Goal: Task Accomplishment & Management: Use online tool/utility

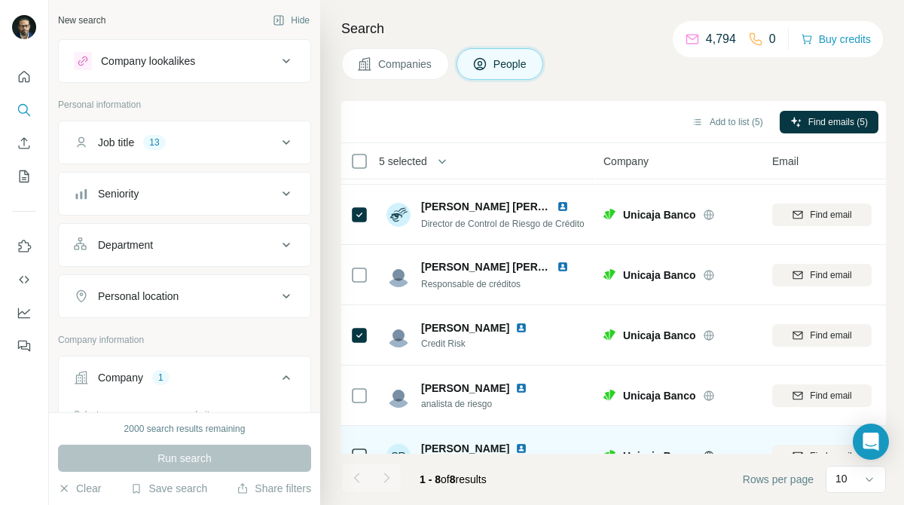
scroll to position [208, 0]
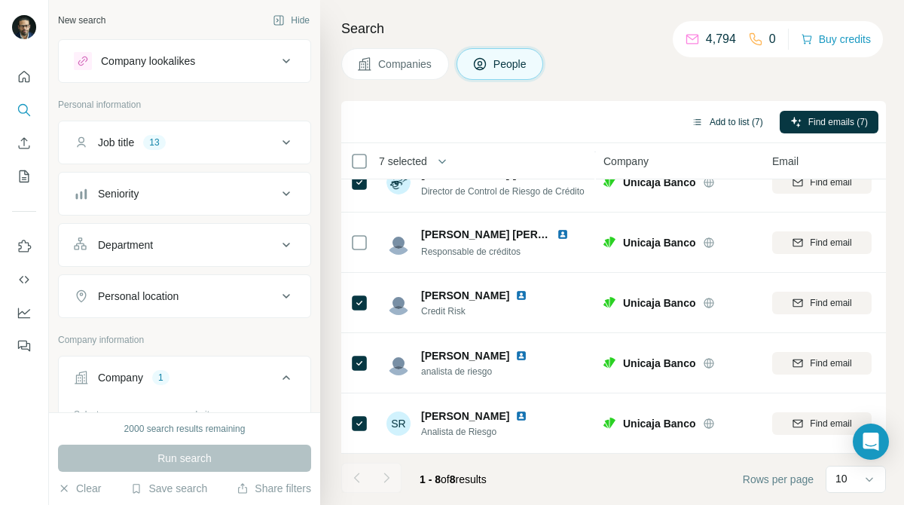
click at [709, 121] on button "Add to list (7)" at bounding box center [727, 122] width 93 height 23
click at [721, 125] on button "Add to list (7)" at bounding box center [727, 122] width 93 height 23
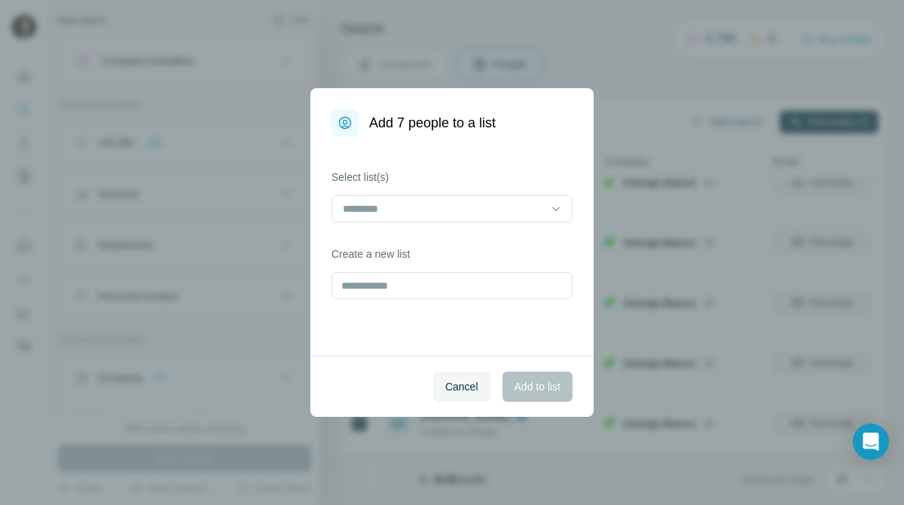
click at [721, 125] on div "Add 7 people to a list Select list(s) Create a new list Cancel Add to list" at bounding box center [452, 252] width 904 height 505
click at [532, 214] on input at bounding box center [442, 208] width 203 height 17
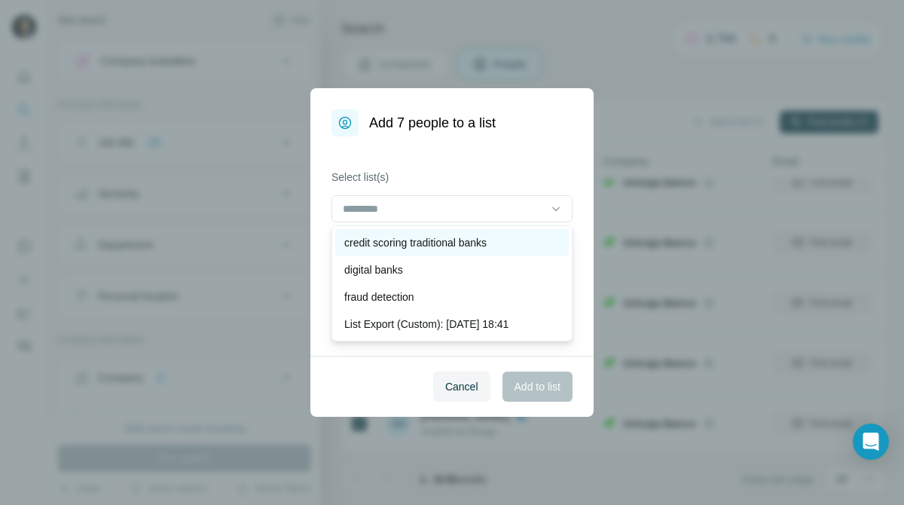
click at [523, 233] on div "credit scoring traditional banks" at bounding box center [451, 242] width 233 height 27
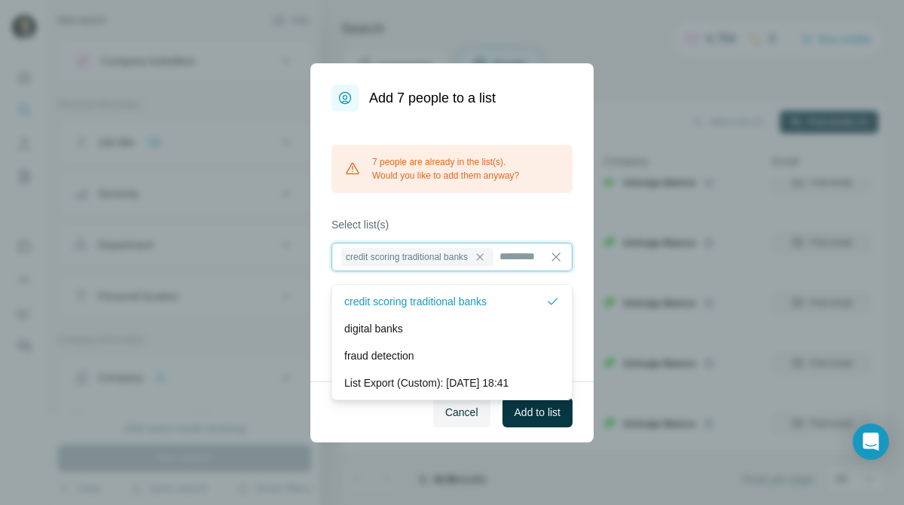
scroll to position [2, 0]
click at [448, 419] on span "Cancel" at bounding box center [461, 411] width 33 height 15
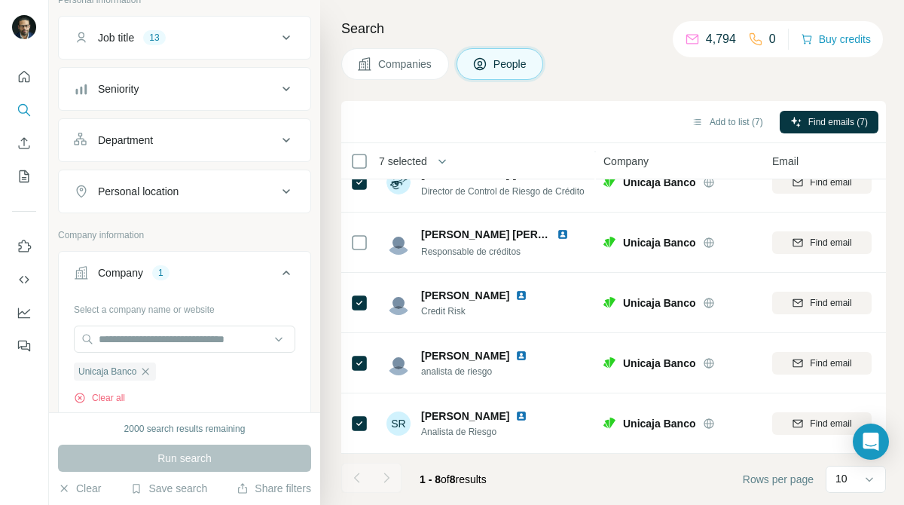
scroll to position [108, 0]
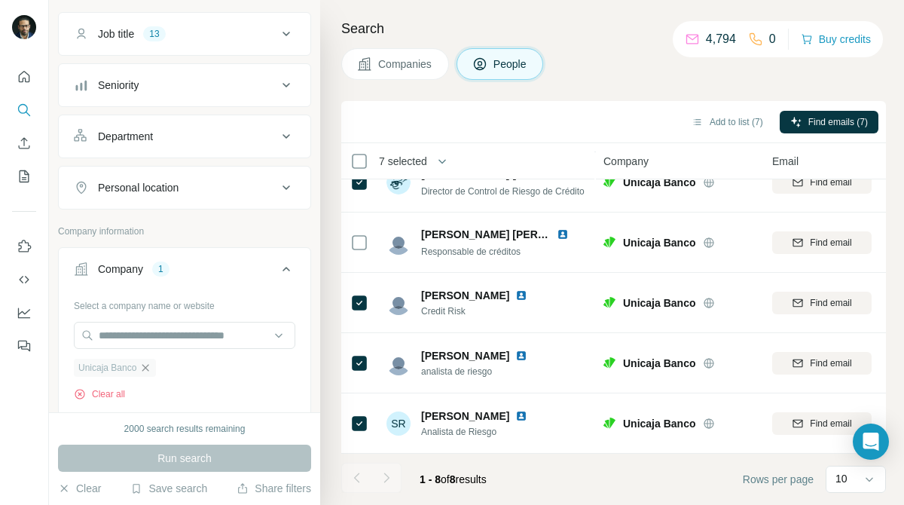
click at [150, 365] on icon "button" at bounding box center [145, 367] width 12 height 12
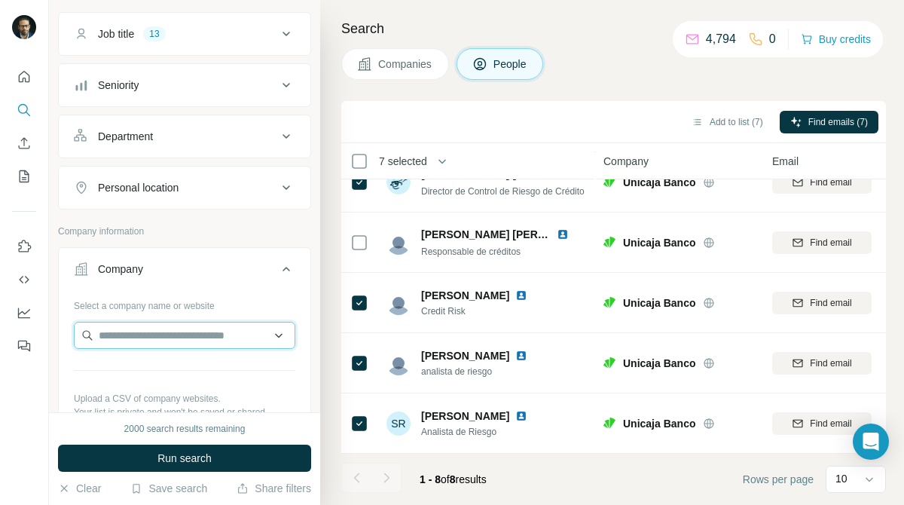
click at [169, 337] on input "text" at bounding box center [184, 335] width 221 height 27
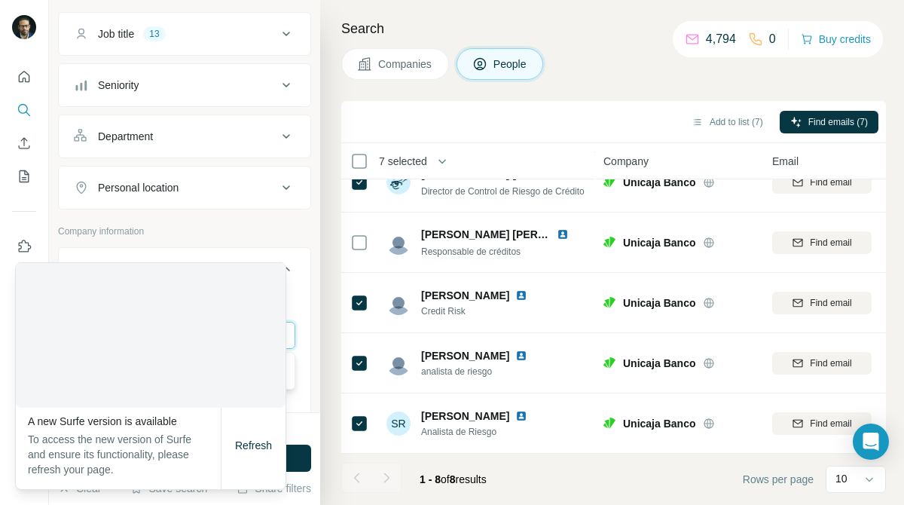
type input "***"
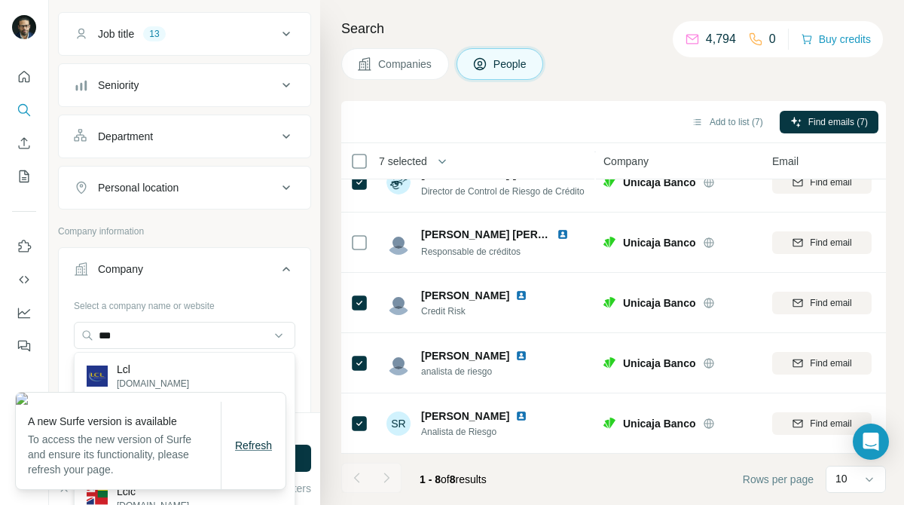
click at [249, 451] on span "Refresh" at bounding box center [253, 445] width 37 height 12
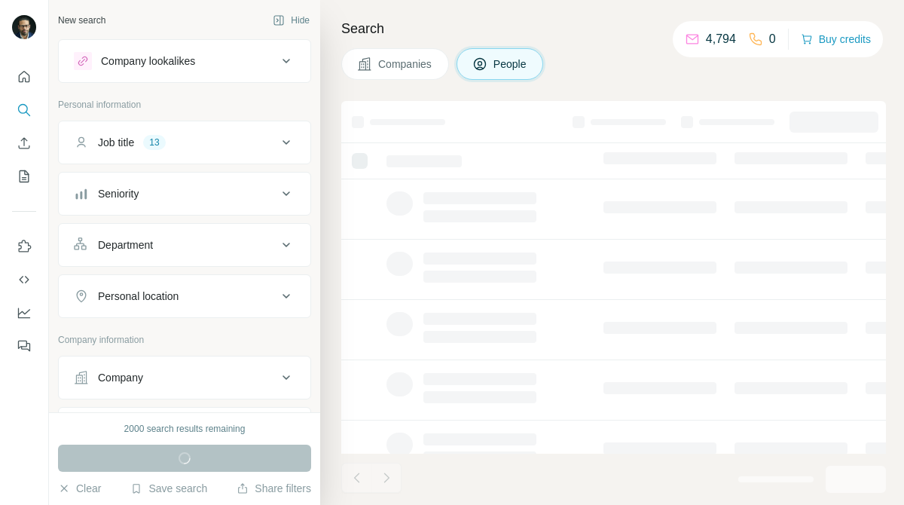
click at [202, 376] on div "Company" at bounding box center [175, 377] width 203 height 15
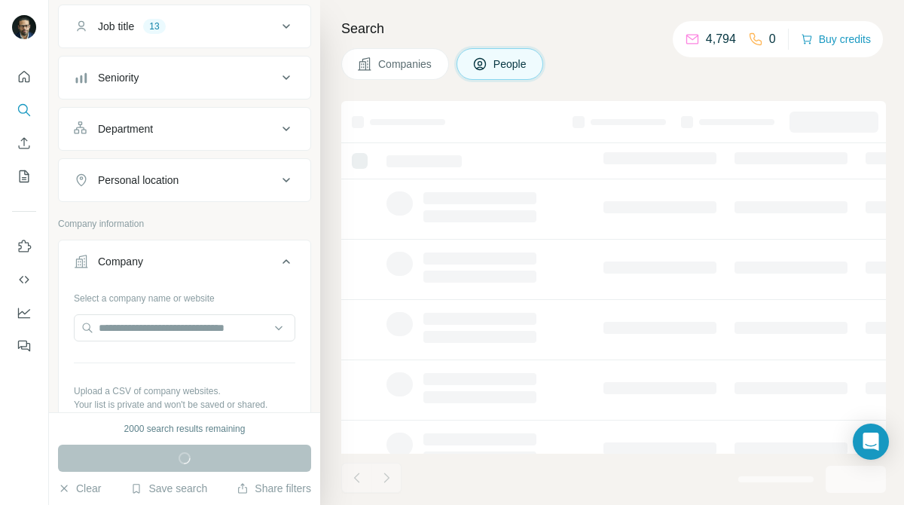
scroll to position [127, 0]
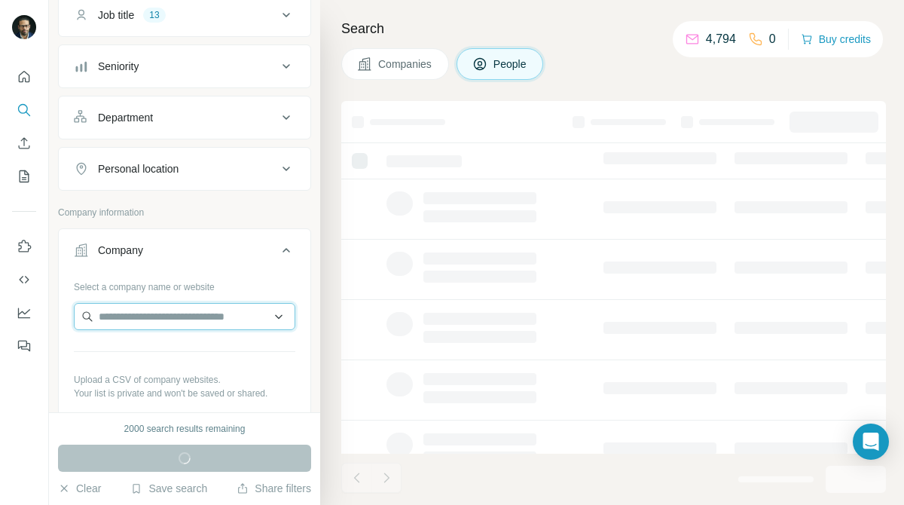
click at [186, 317] on input "text" at bounding box center [184, 316] width 221 height 27
paste input "***"
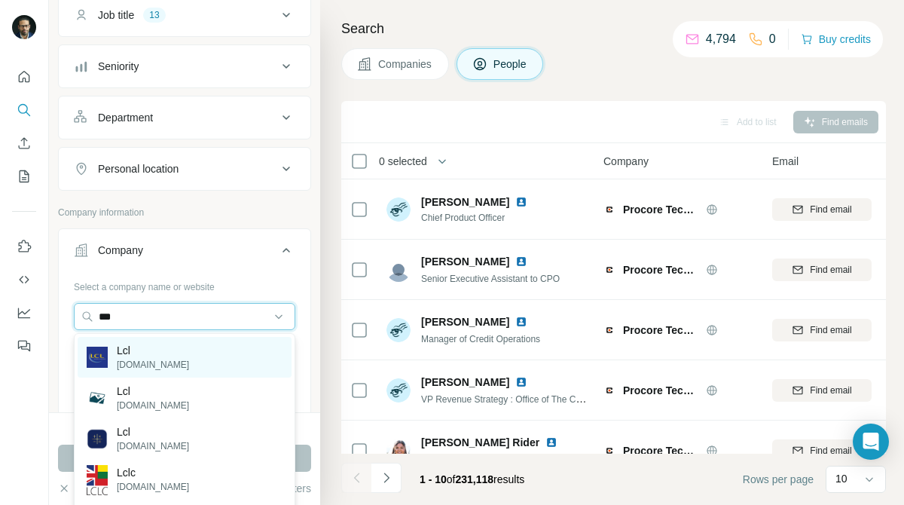
type input "***"
click at [208, 346] on div "Lcl [DOMAIN_NAME]" at bounding box center [185, 357] width 214 height 41
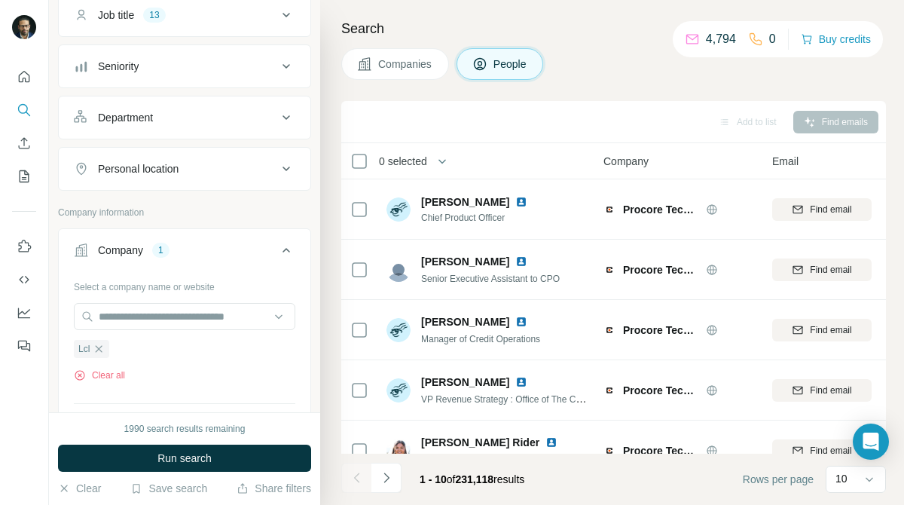
click at [397, 73] on button "Companies" at bounding box center [395, 64] width 108 height 32
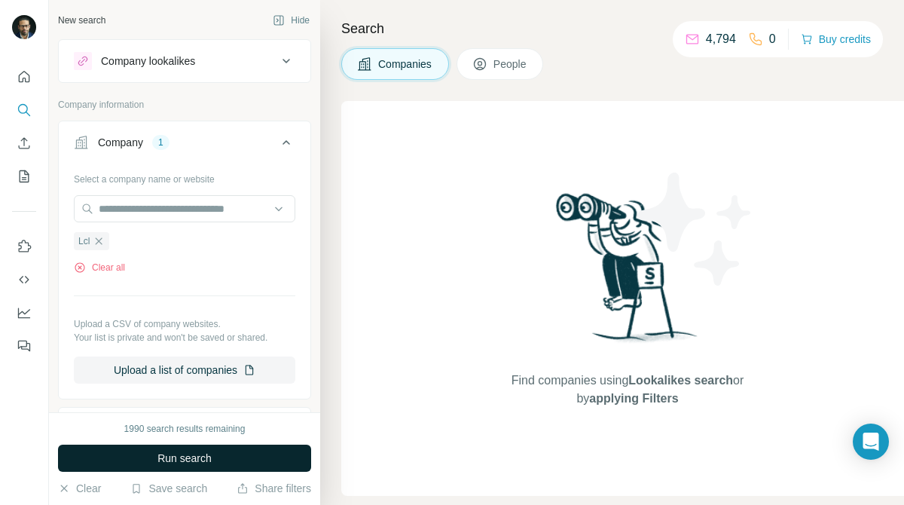
click at [231, 461] on button "Run search" at bounding box center [184, 457] width 253 height 27
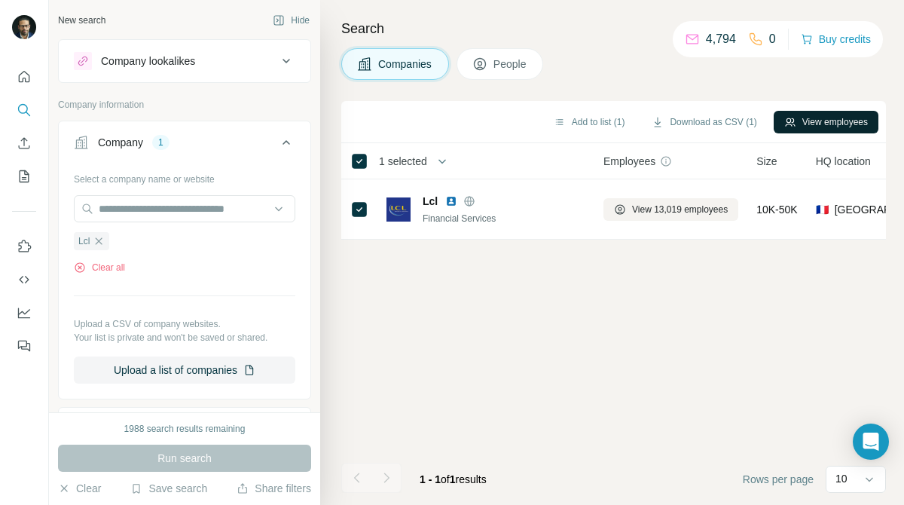
click at [799, 114] on button "View employees" at bounding box center [825, 122] width 105 height 23
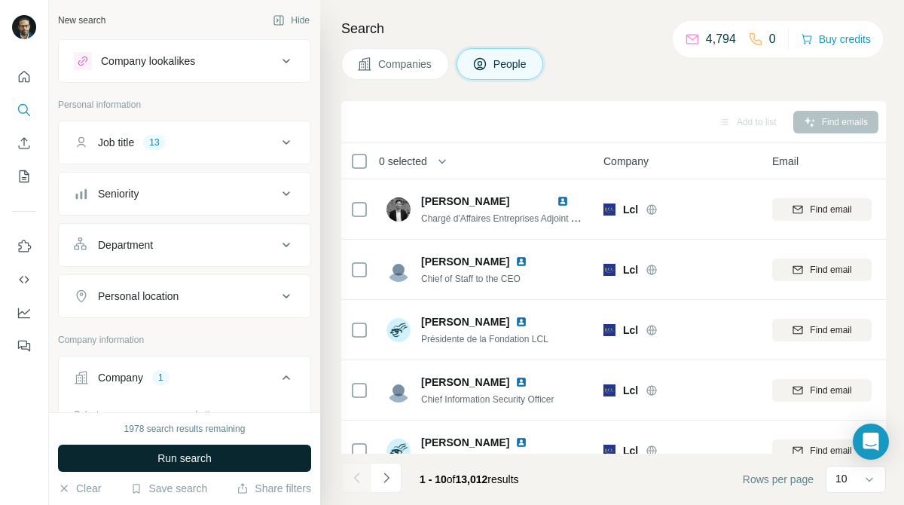
click at [185, 453] on span "Run search" at bounding box center [184, 457] width 54 height 15
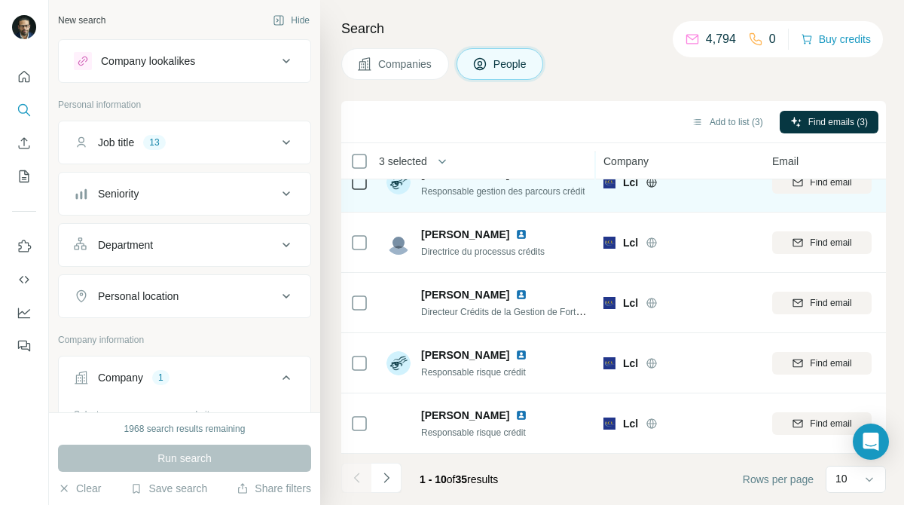
scroll to position [328, 0]
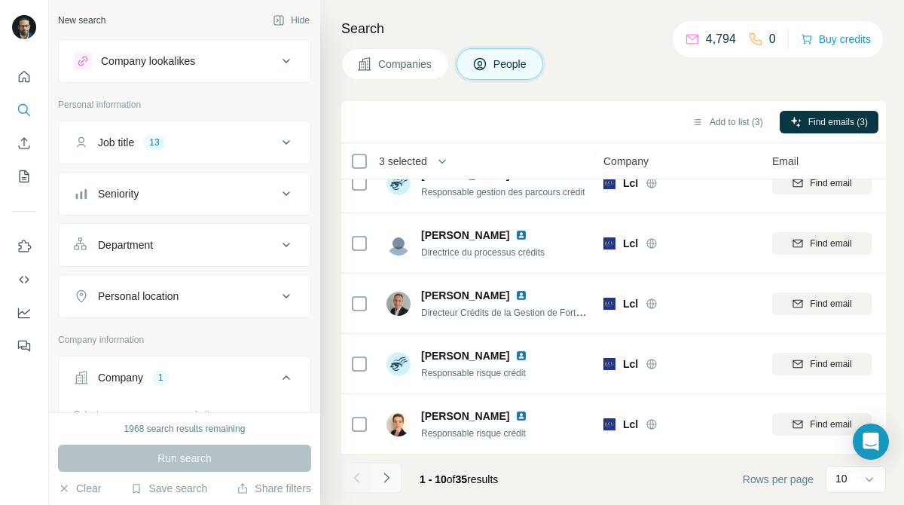
click at [380, 475] on icon "Navigate to next page" at bounding box center [386, 477] width 15 height 15
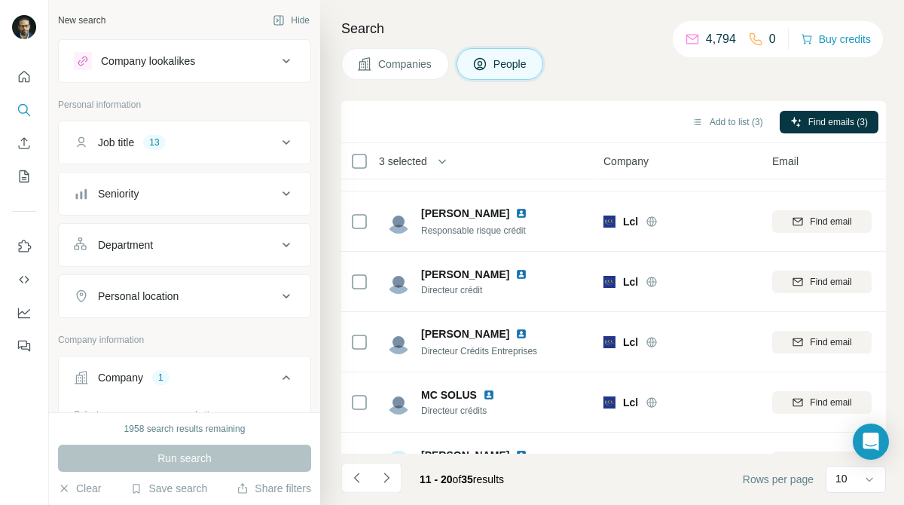
scroll to position [328, 0]
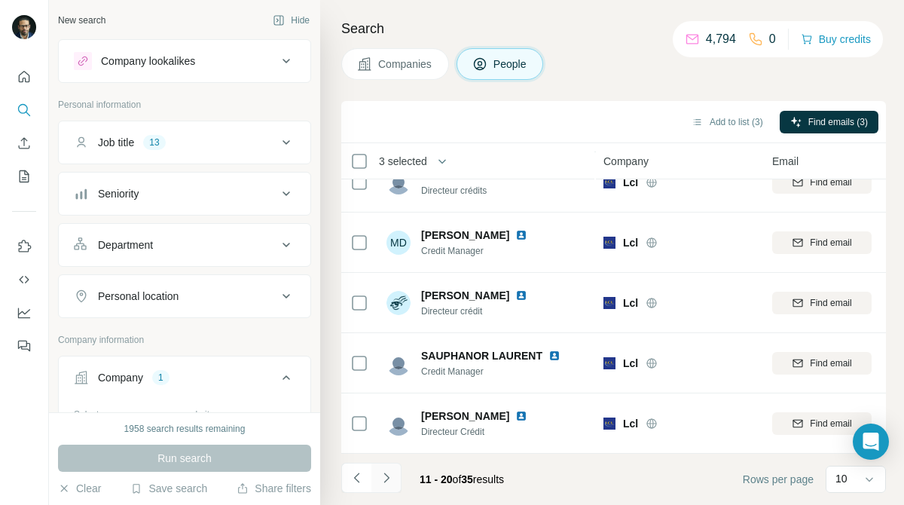
click at [386, 473] on icon "Navigate to next page" at bounding box center [386, 477] width 15 height 15
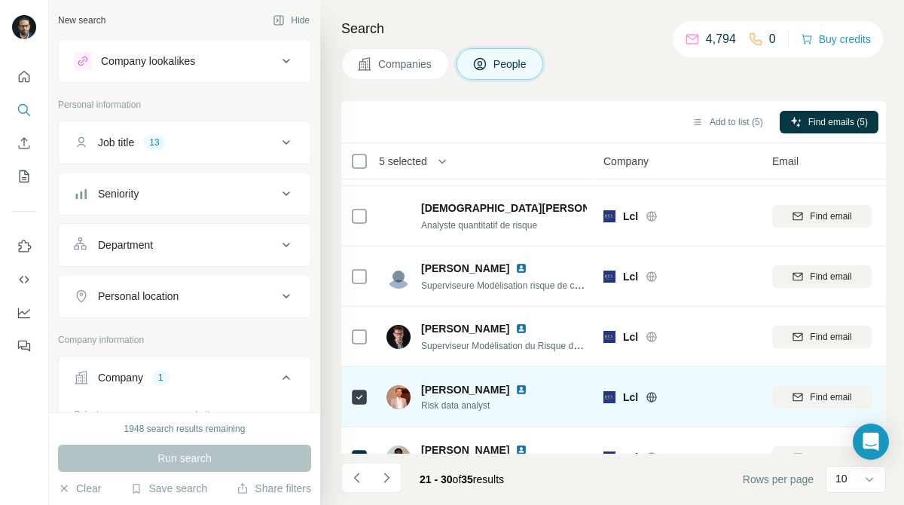
scroll to position [235, 0]
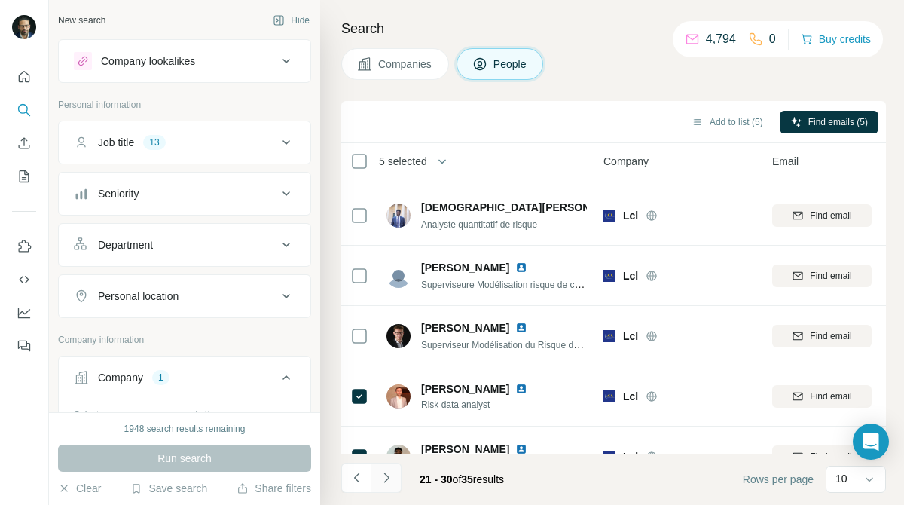
click at [383, 475] on icon "Navigate to next page" at bounding box center [386, 477] width 15 height 15
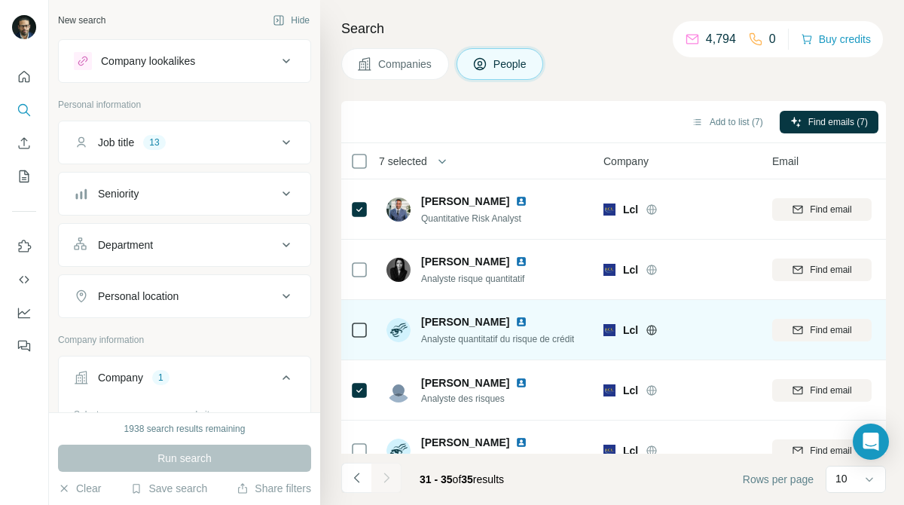
scroll to position [27, 0]
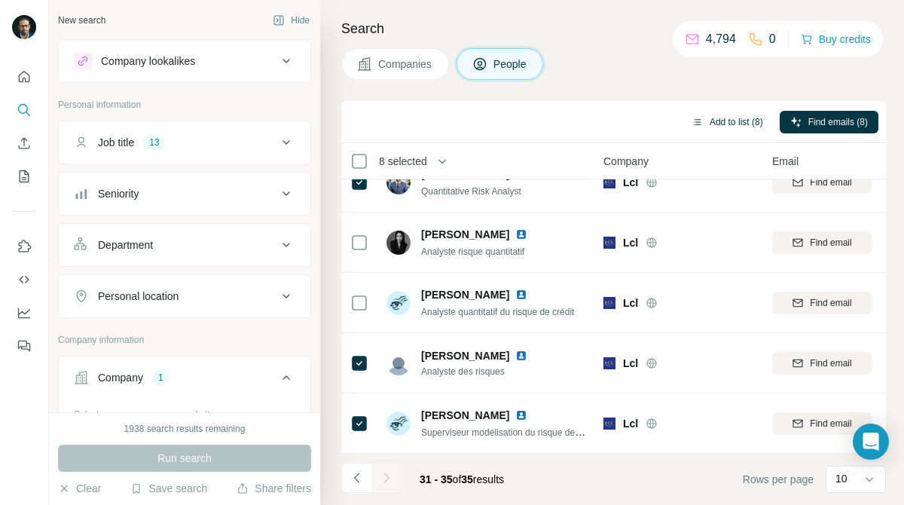
click at [719, 124] on button "Add to list (8)" at bounding box center [727, 122] width 93 height 23
click at [741, 125] on button "Add to list (8)" at bounding box center [727, 122] width 93 height 23
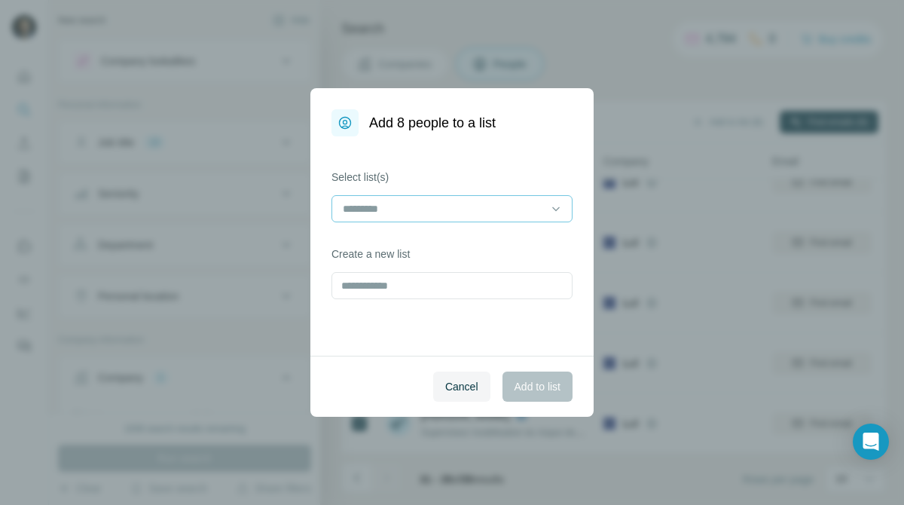
click at [538, 214] on input at bounding box center [442, 208] width 203 height 17
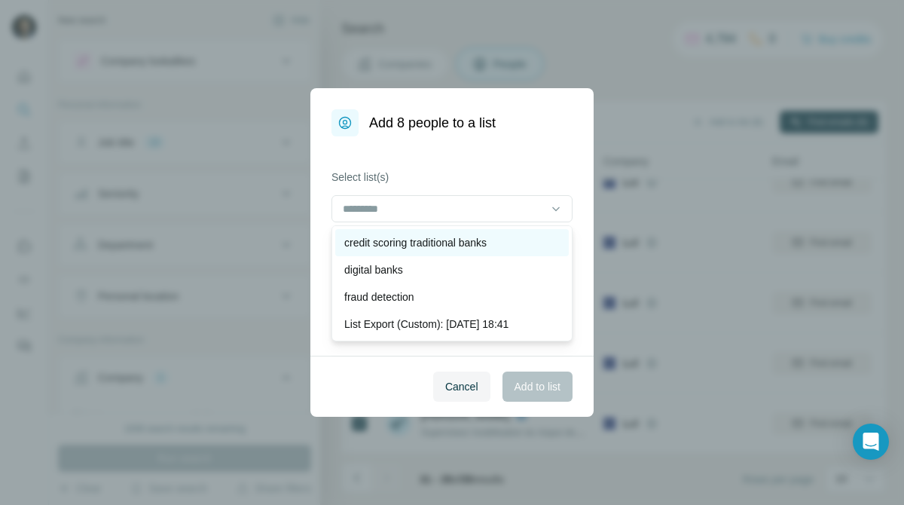
click at [515, 236] on div "credit scoring traditional banks" at bounding box center [451, 242] width 215 height 15
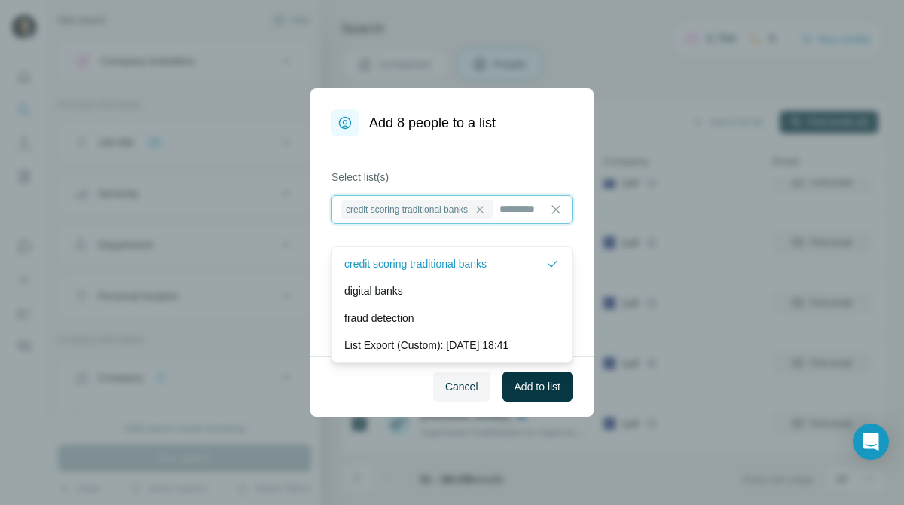
scroll to position [2, 0]
click at [537, 387] on span "Add to list" at bounding box center [537, 386] width 46 height 15
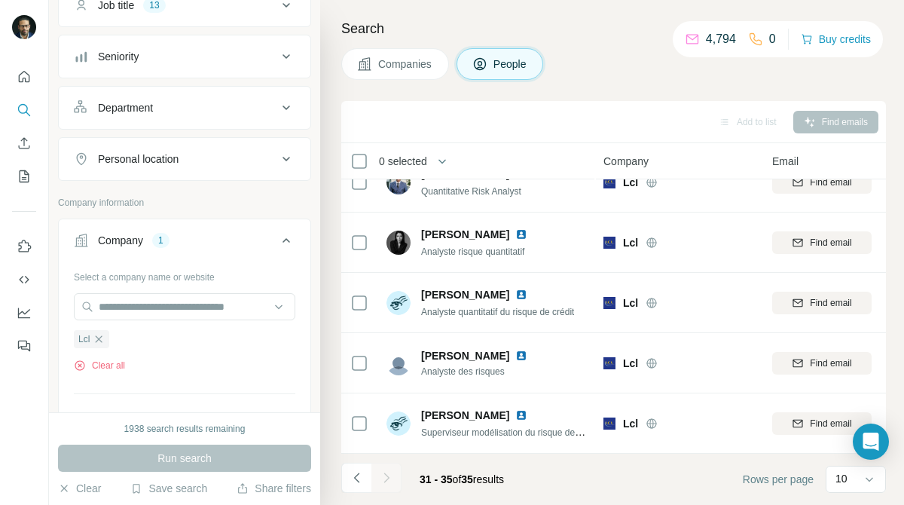
scroll to position [138, 0]
click at [99, 341] on icon "button" at bounding box center [99, 338] width 12 height 12
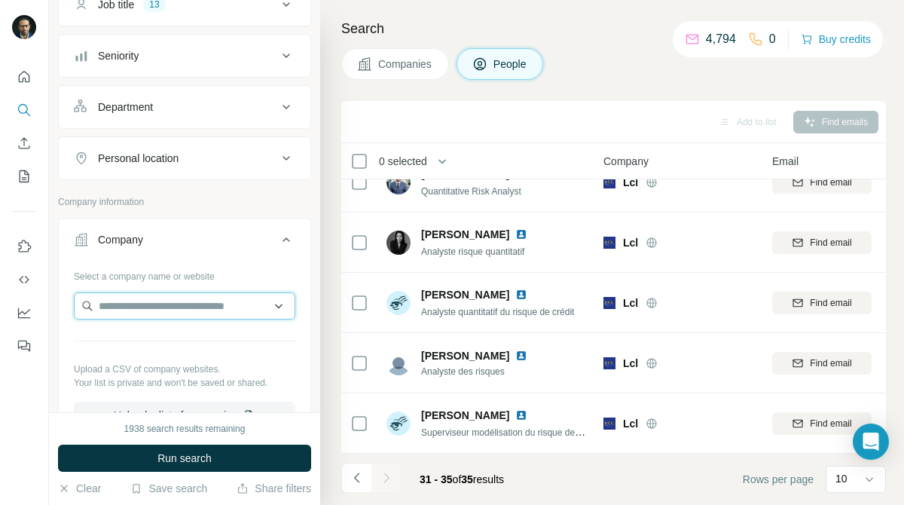
click at [135, 304] on input "text" at bounding box center [184, 305] width 221 height 27
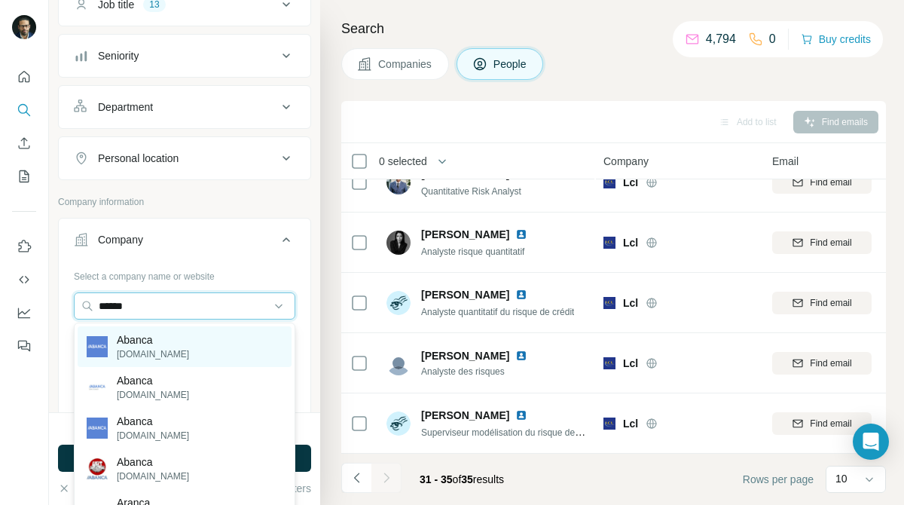
type input "******"
click at [199, 351] on div "Abanca [DOMAIN_NAME]" at bounding box center [185, 346] width 214 height 41
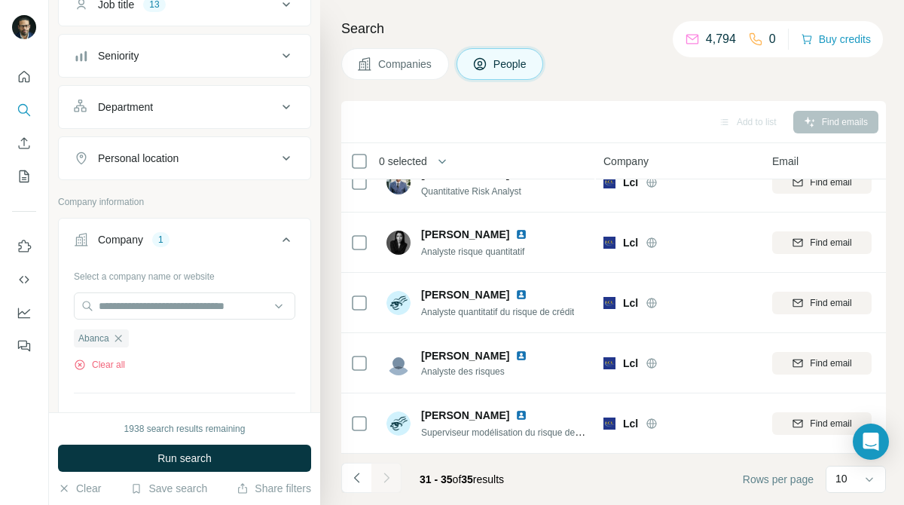
click at [399, 66] on span "Companies" at bounding box center [405, 63] width 55 height 15
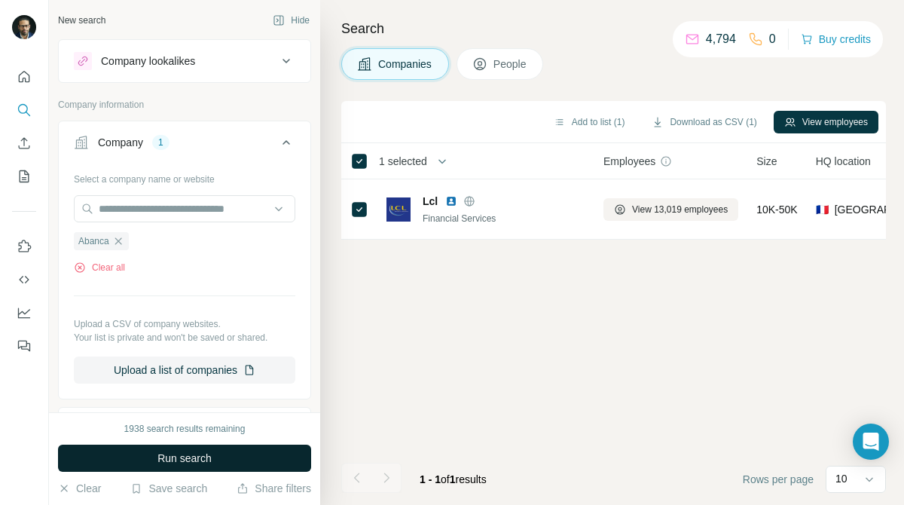
click at [265, 450] on button "Run search" at bounding box center [184, 457] width 253 height 27
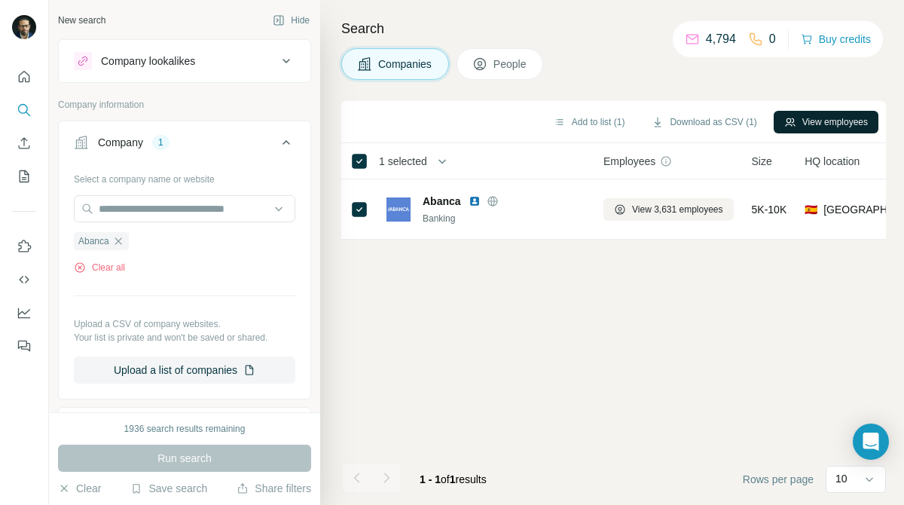
click at [819, 111] on button "View employees" at bounding box center [825, 122] width 105 height 23
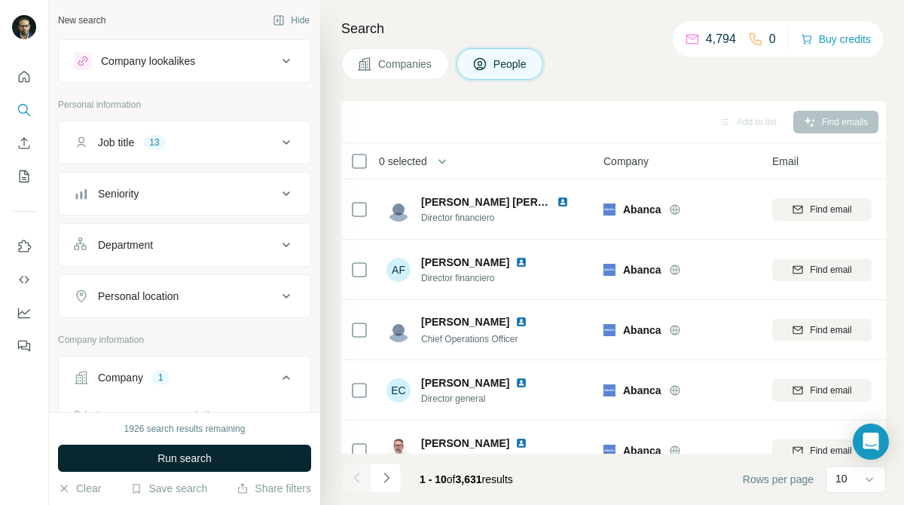
click at [250, 452] on button "Run search" at bounding box center [184, 457] width 253 height 27
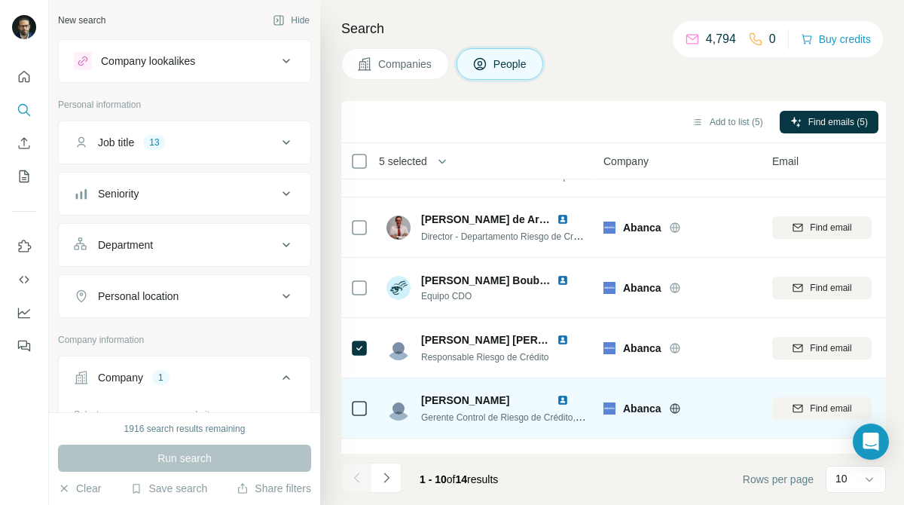
scroll to position [328, 0]
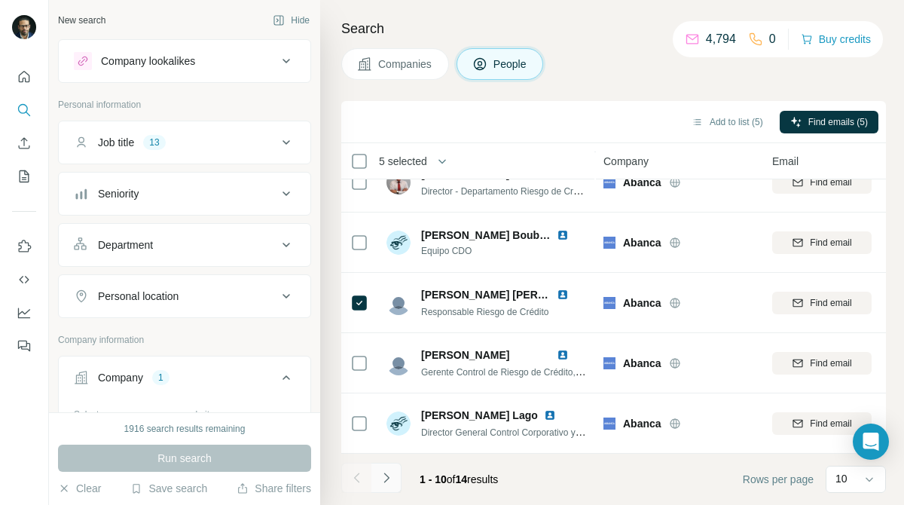
click at [383, 483] on icon "Navigate to next page" at bounding box center [386, 477] width 15 height 15
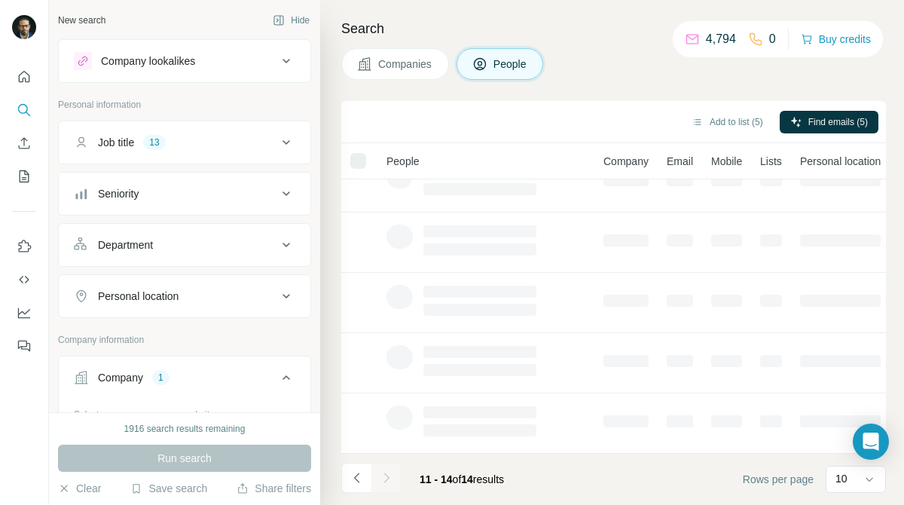
scroll to position [0, 0]
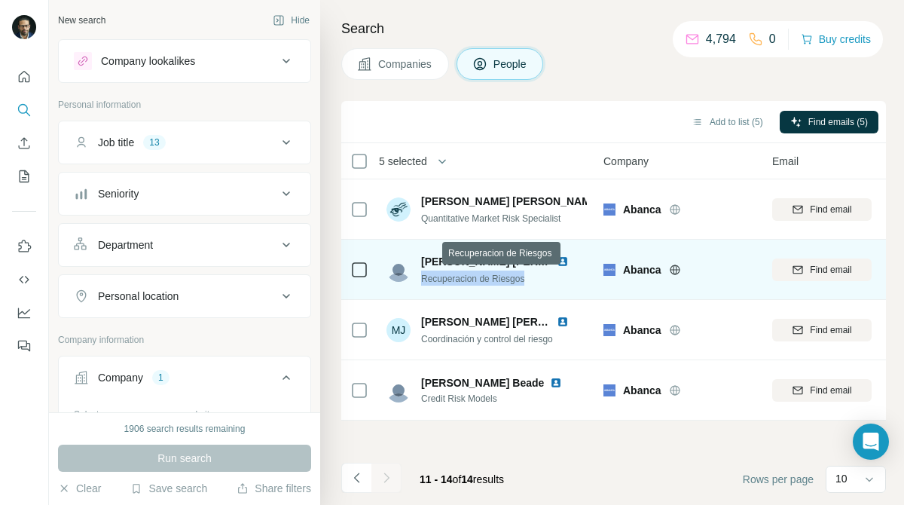
drag, startPoint x: 422, startPoint y: 279, endPoint x: 529, endPoint y: 272, distance: 107.2
click at [529, 272] on div "Recuperacion de Riesgos" at bounding box center [504, 277] width 166 height 15
copy span "Recuperacion de Riesgos"
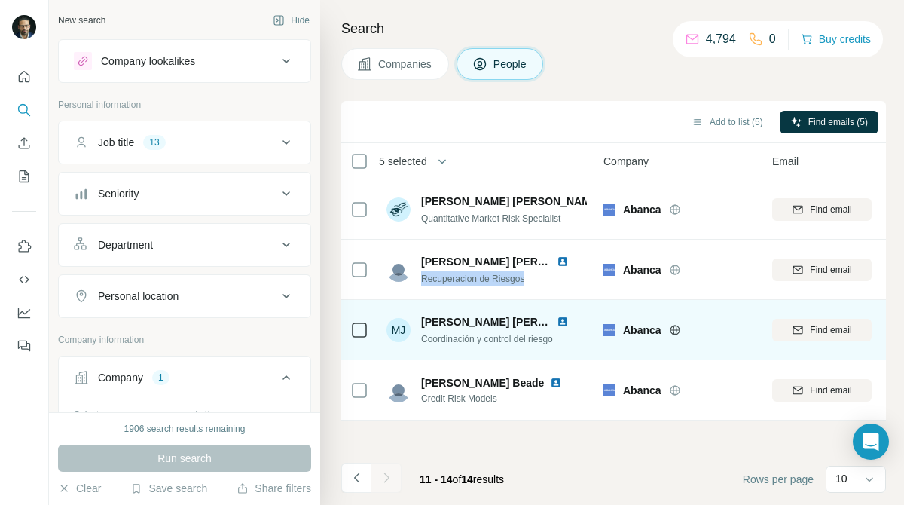
click at [437, 328] on div "[PERSON_NAME] [PERSON_NAME]" at bounding box center [486, 321] width 130 height 15
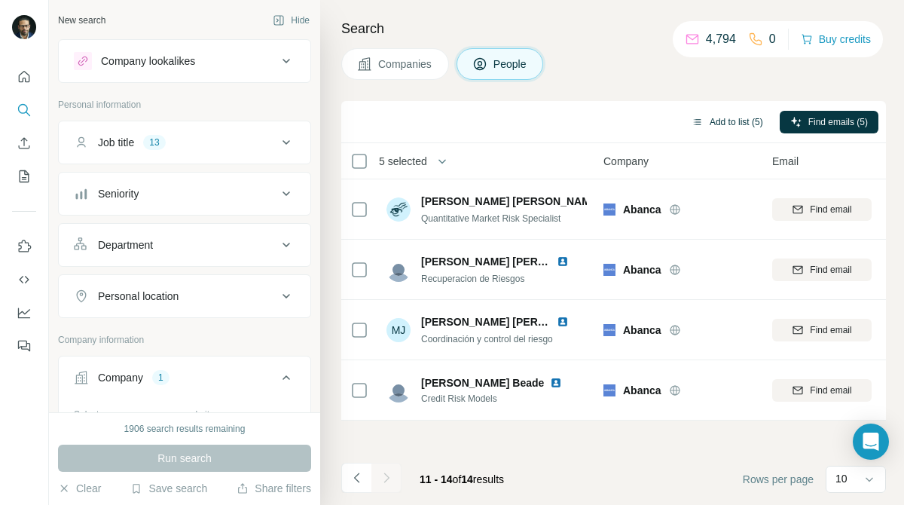
click at [721, 114] on button "Add to list (5)" at bounding box center [727, 122] width 93 height 23
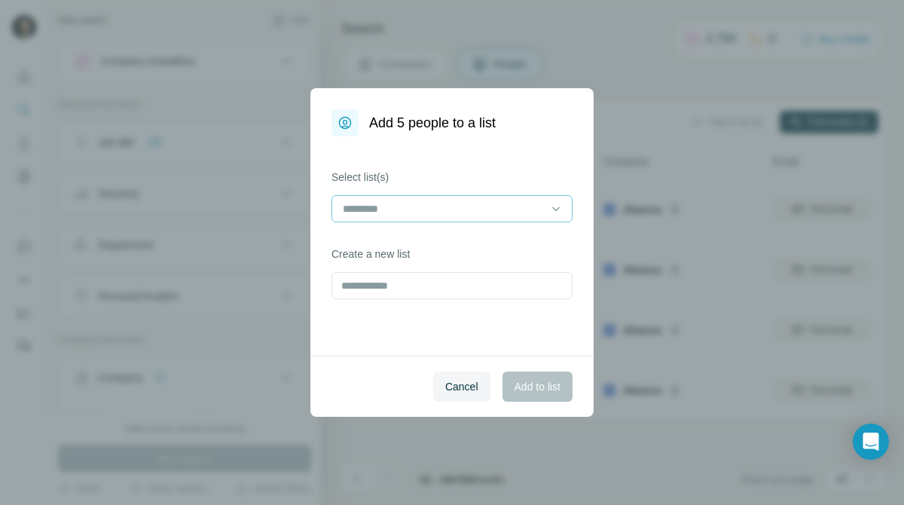
click at [544, 200] on div at bounding box center [451, 208] width 241 height 27
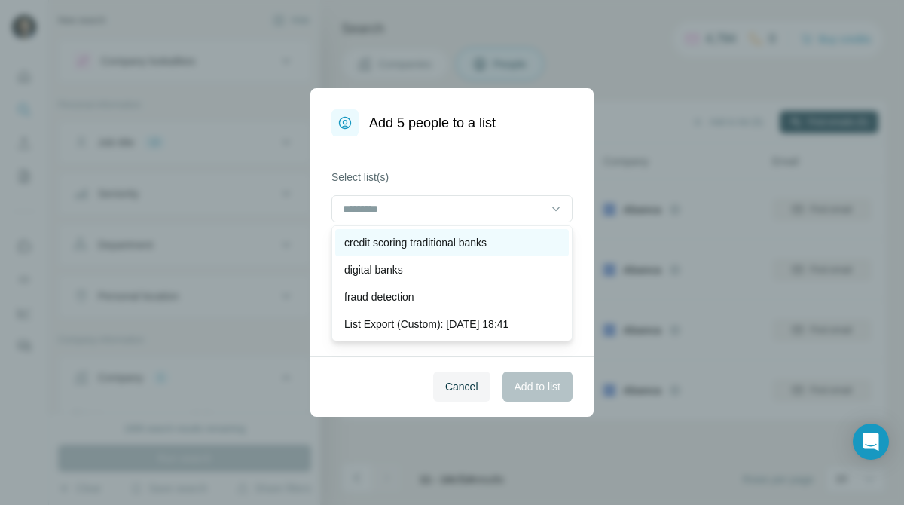
click at [489, 232] on div "credit scoring traditional banks" at bounding box center [451, 242] width 233 height 27
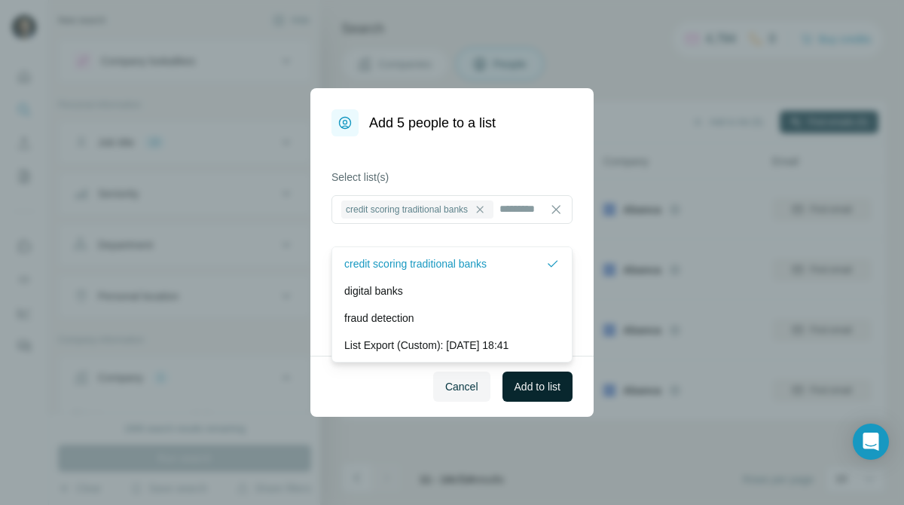
click at [520, 383] on span "Add to list" at bounding box center [537, 386] width 46 height 15
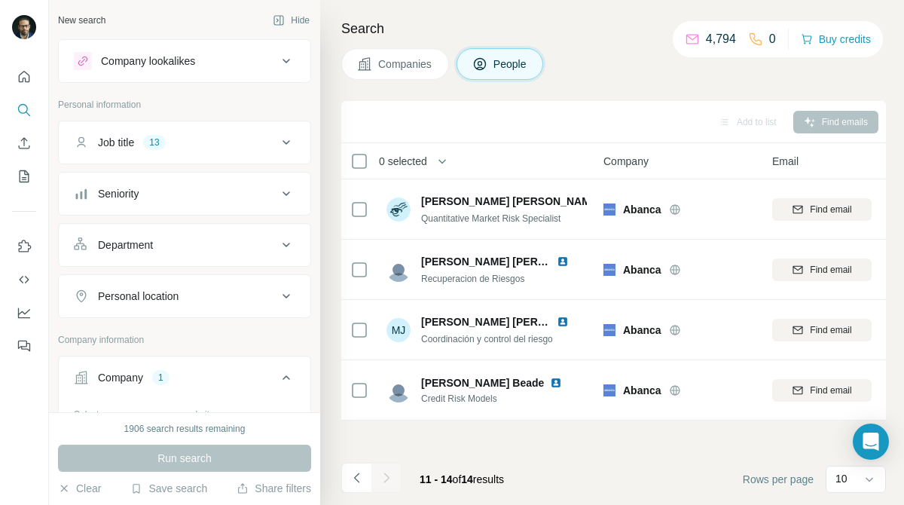
scroll to position [138, 0]
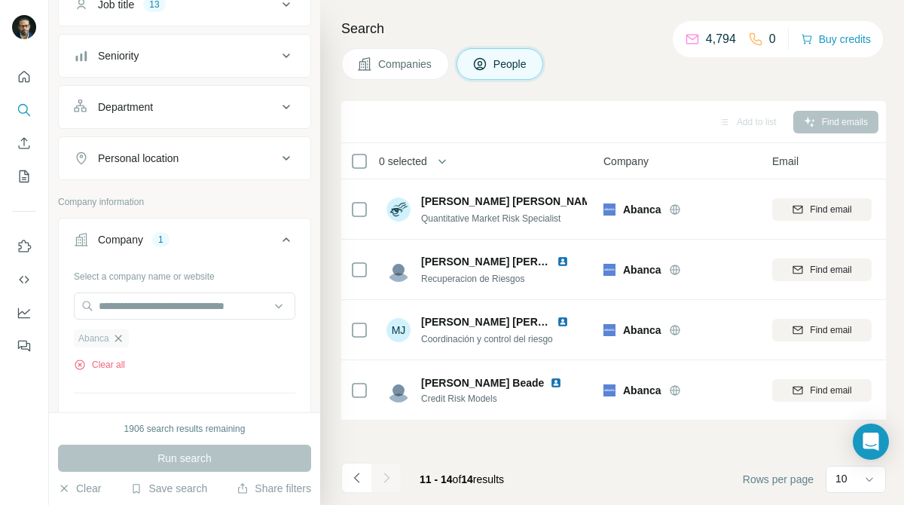
click at [120, 339] on icon "button" at bounding box center [118, 338] width 12 height 12
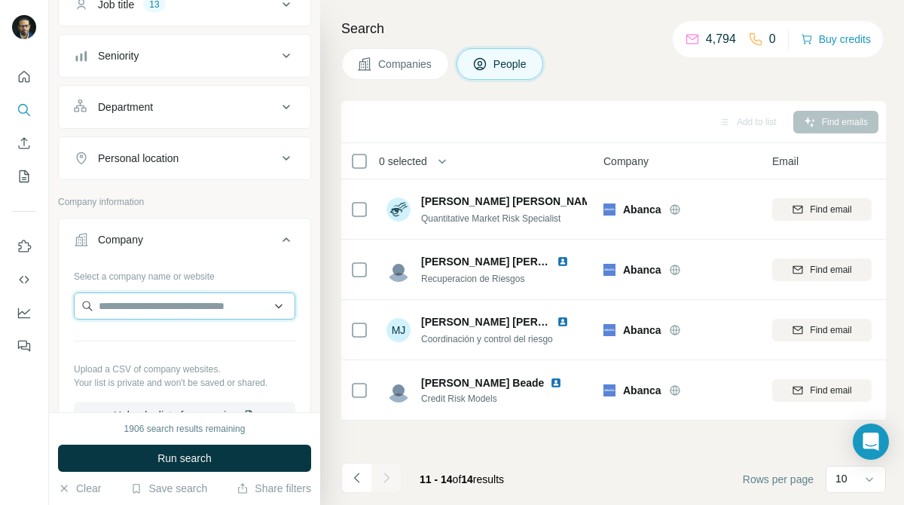
click at [192, 302] on input "text" at bounding box center [184, 305] width 221 height 27
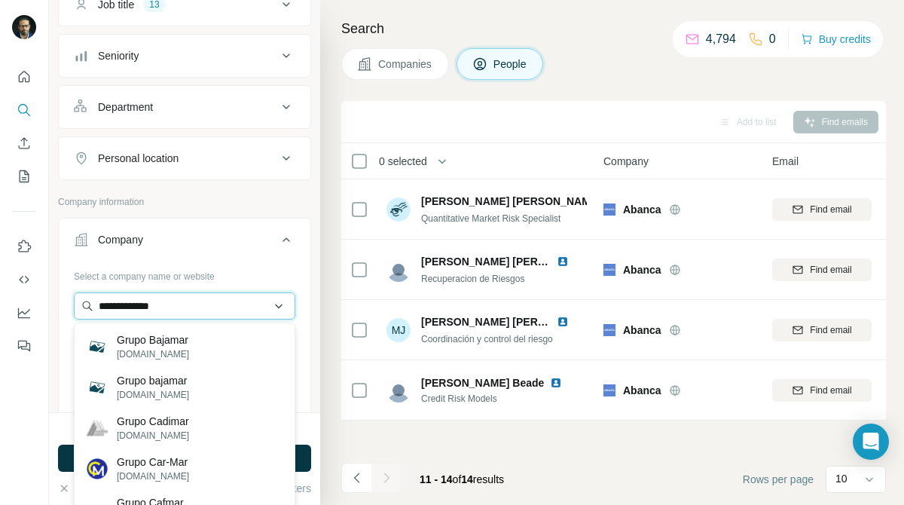
click at [131, 307] on input "**********" at bounding box center [184, 305] width 221 height 27
type input "*******"
click at [175, 306] on input "*******" at bounding box center [184, 305] width 221 height 27
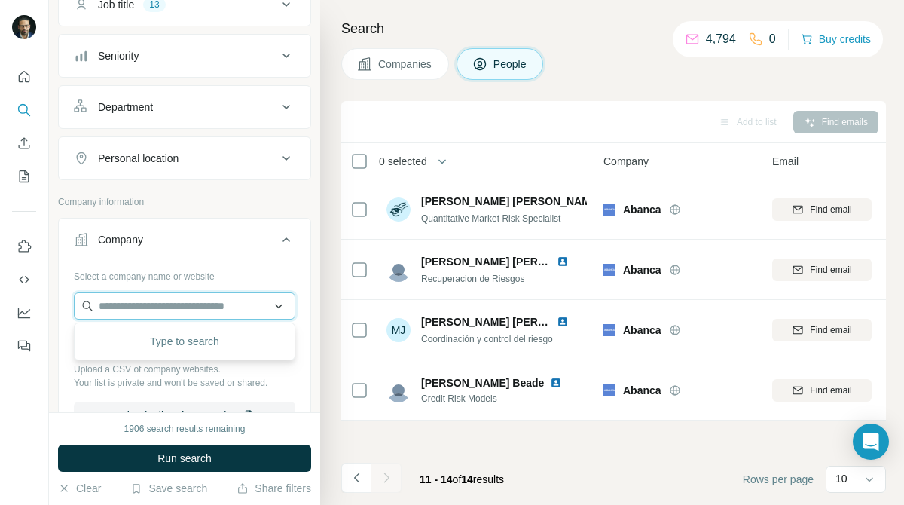
paste input "**********"
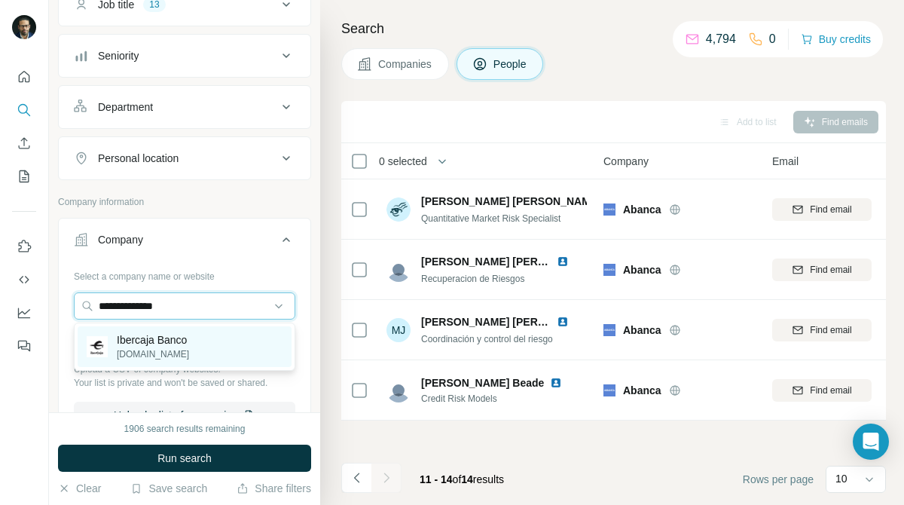
type input "**********"
click at [151, 361] on div "Ibercaja Banco [DOMAIN_NAME]" at bounding box center [185, 346] width 214 height 41
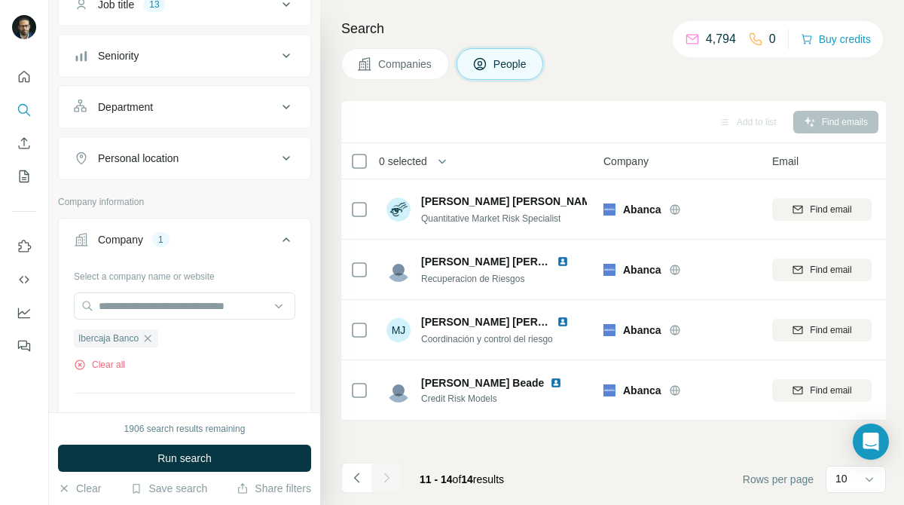
click at [395, 74] on button "Companies" at bounding box center [395, 64] width 108 height 32
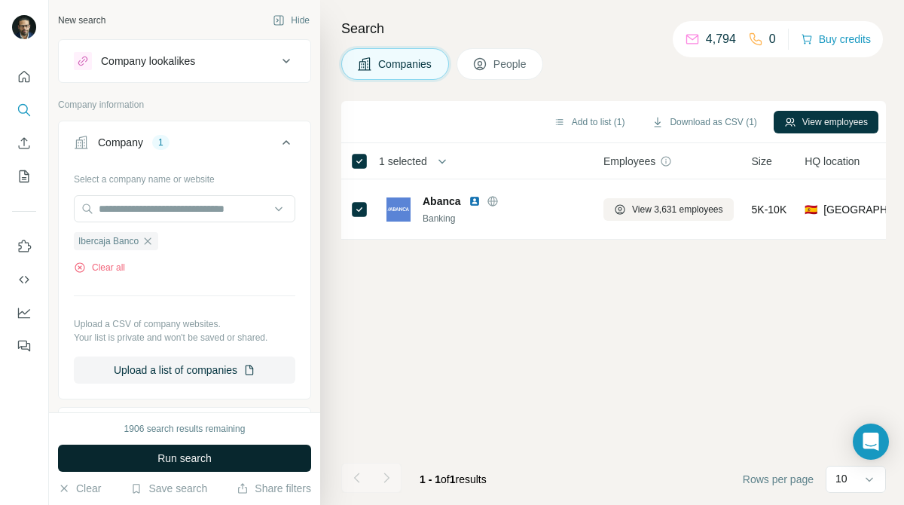
click at [209, 453] on span "Run search" at bounding box center [184, 457] width 54 height 15
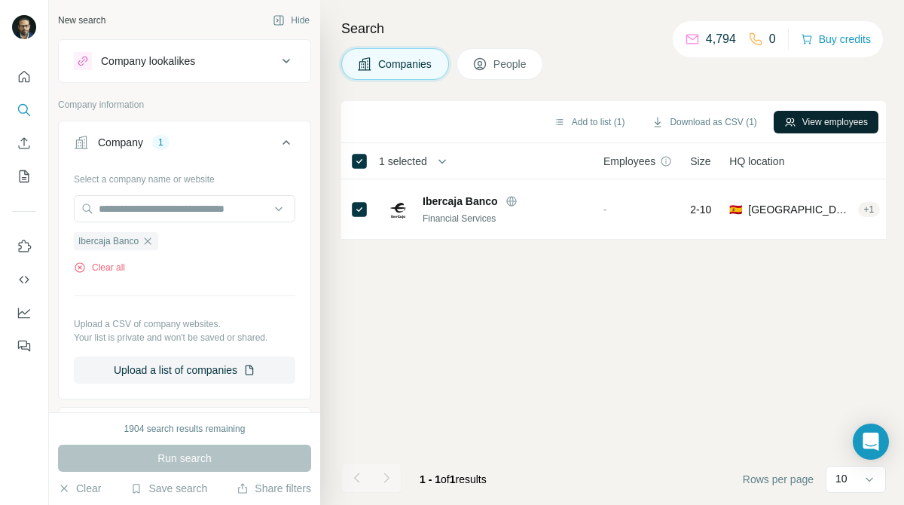
click at [785, 124] on icon "button" at bounding box center [790, 121] width 10 height 8
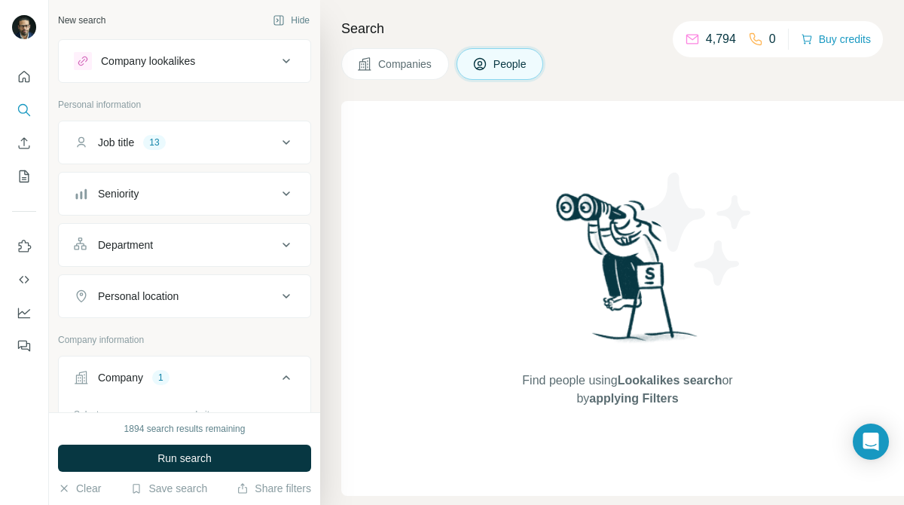
scroll to position [111, 0]
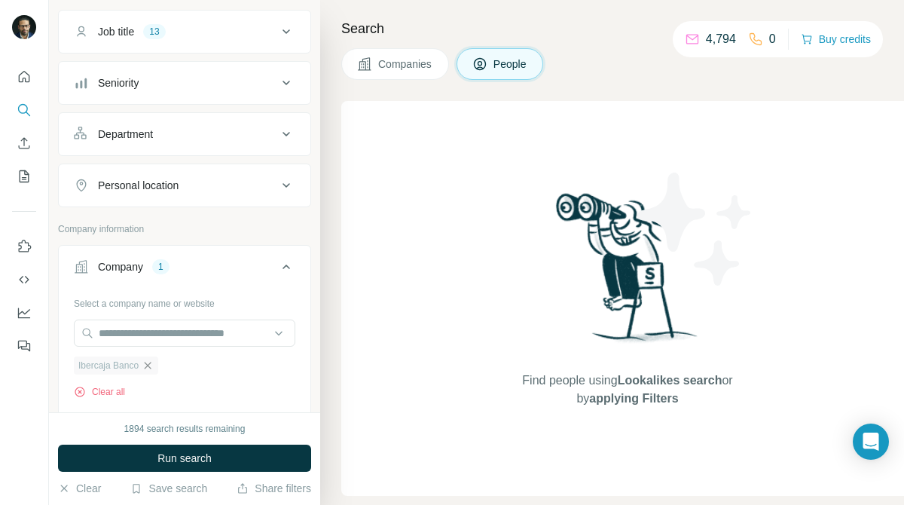
click at [154, 361] on icon "button" at bounding box center [148, 365] width 12 height 12
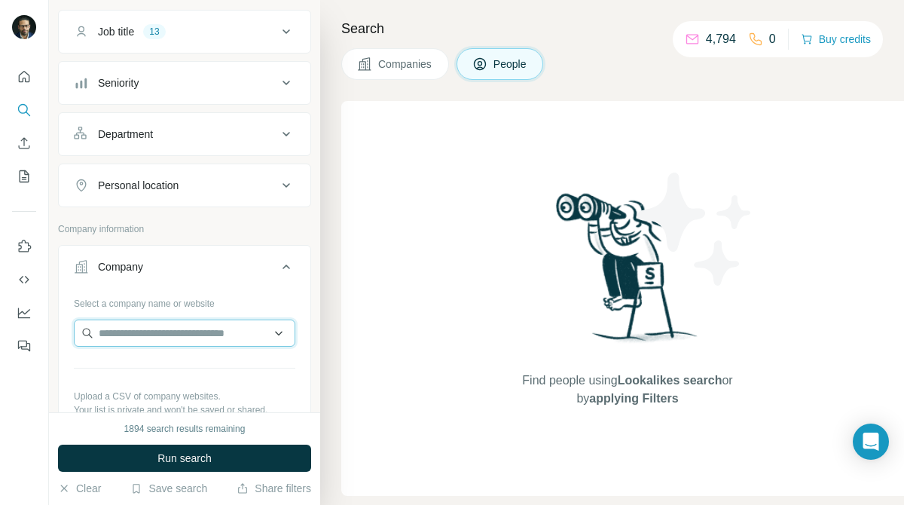
click at [181, 338] on input "text" at bounding box center [184, 332] width 221 height 27
type input "**********"
click at [261, 328] on input "**********" at bounding box center [184, 332] width 221 height 27
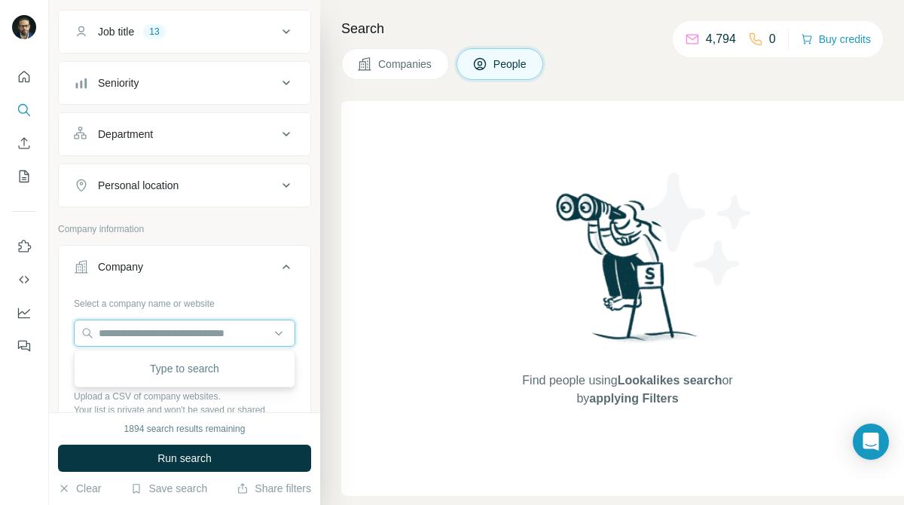
paste input "**********"
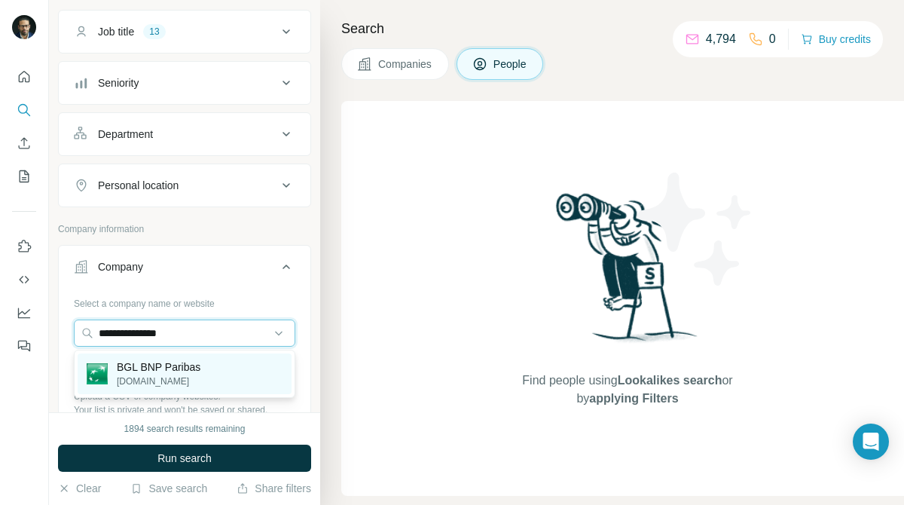
type input "**********"
click at [242, 370] on div "BGL BNP Paribas [DOMAIN_NAME]" at bounding box center [185, 373] width 214 height 41
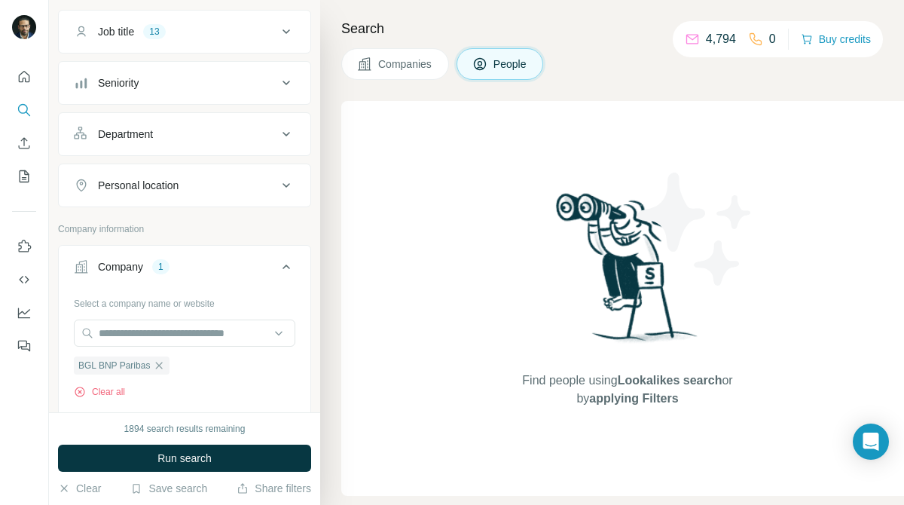
click at [403, 56] on button "Companies" at bounding box center [395, 64] width 108 height 32
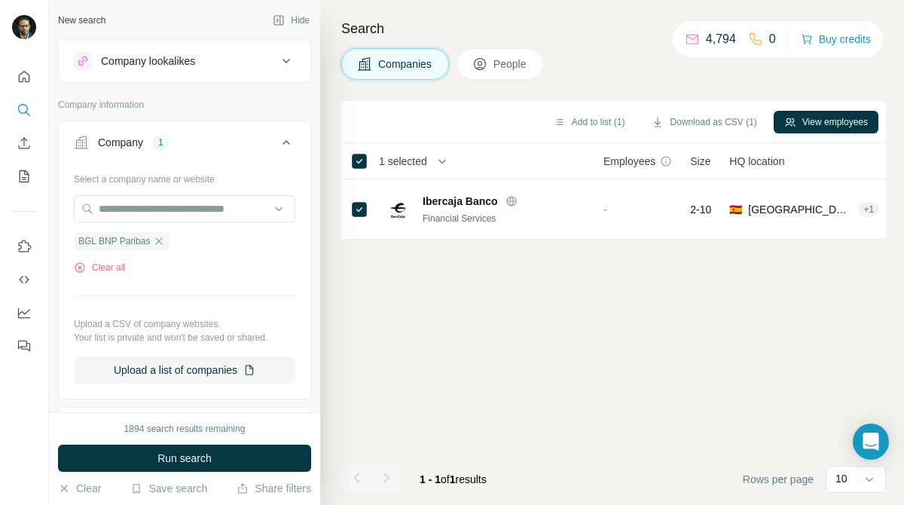
click at [403, 56] on button "Companies" at bounding box center [395, 64] width 108 height 32
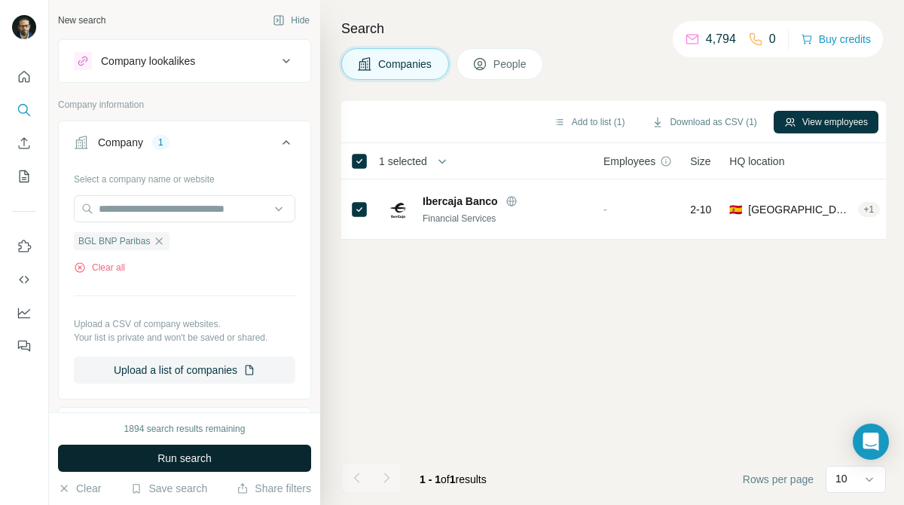
click at [278, 456] on button "Run search" at bounding box center [184, 457] width 253 height 27
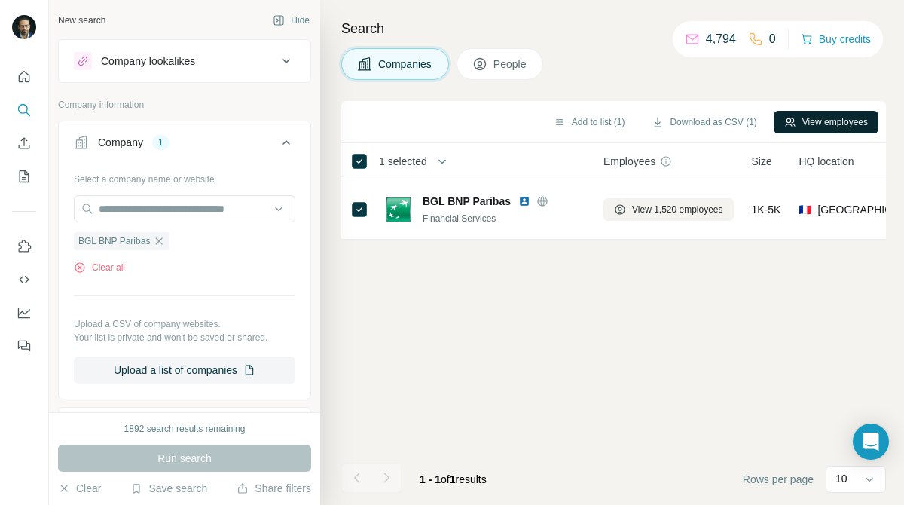
click at [788, 126] on icon "button" at bounding box center [790, 122] width 12 height 12
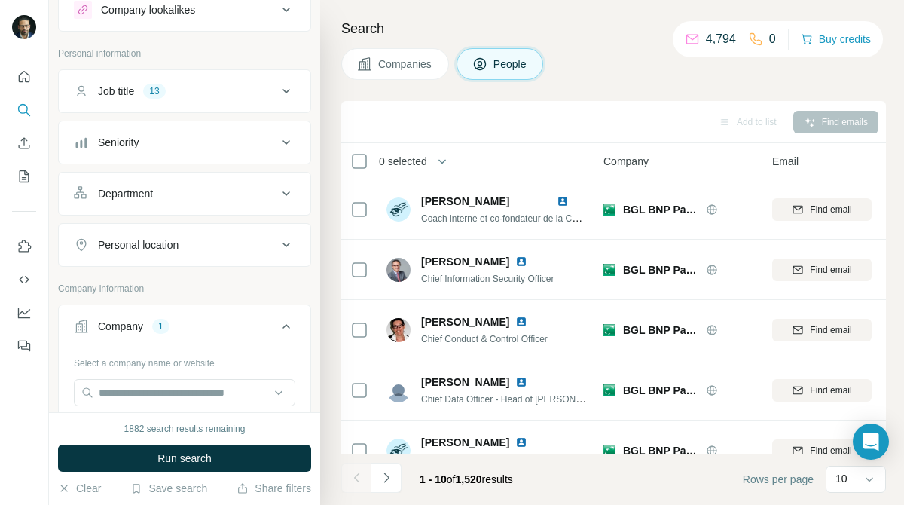
scroll to position [60, 0]
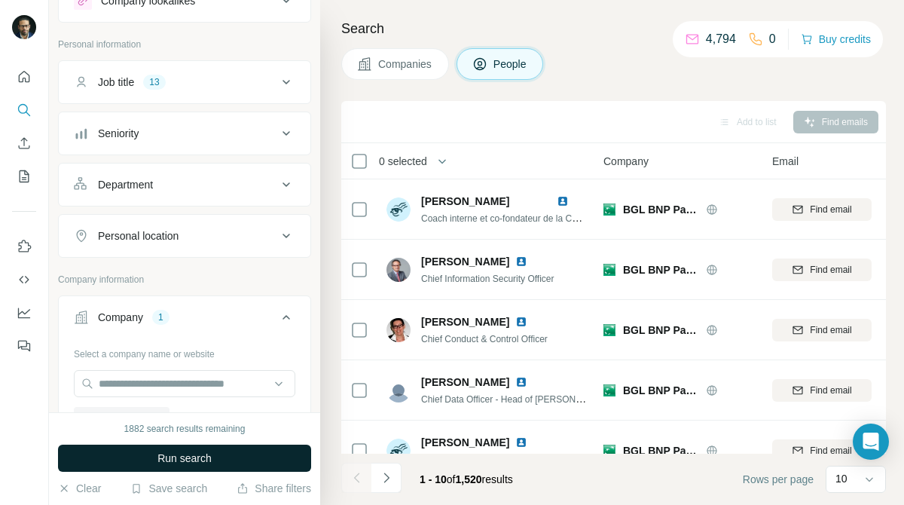
click at [267, 458] on button "Run search" at bounding box center [184, 457] width 253 height 27
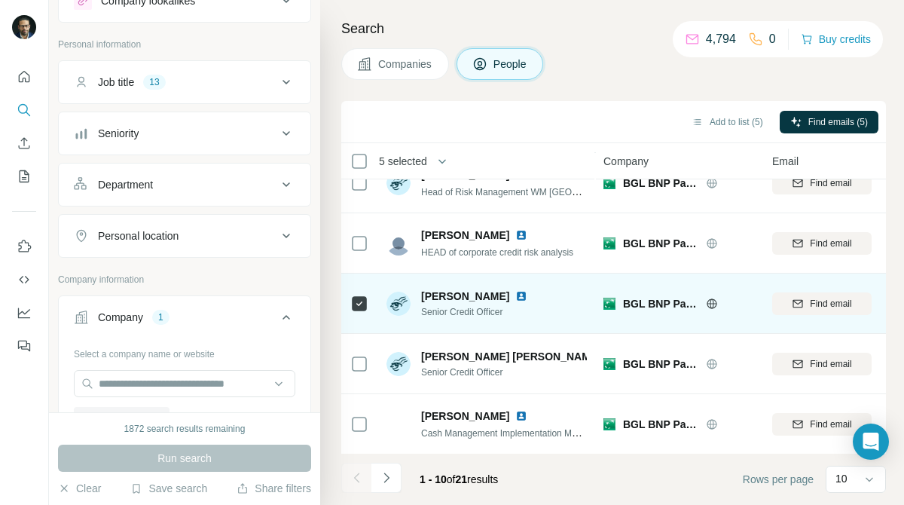
scroll to position [328, 0]
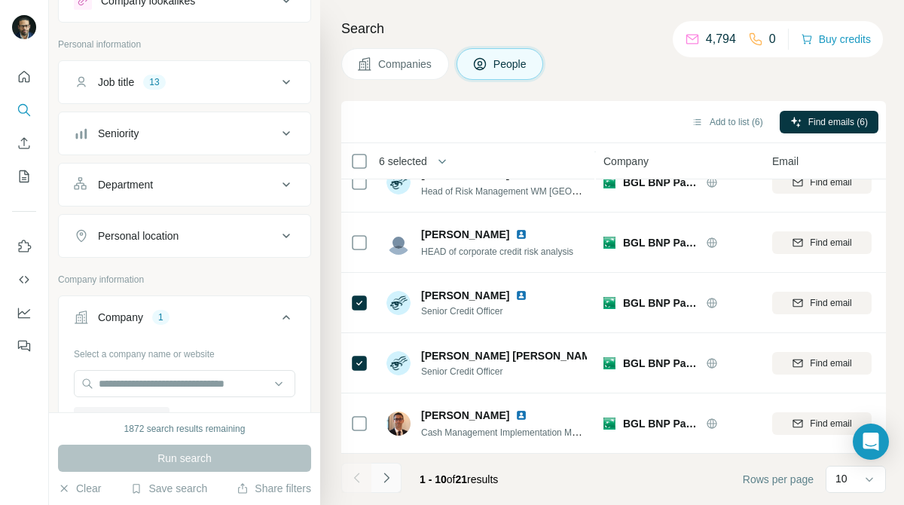
click at [390, 473] on icon "Navigate to next page" at bounding box center [386, 477] width 15 height 15
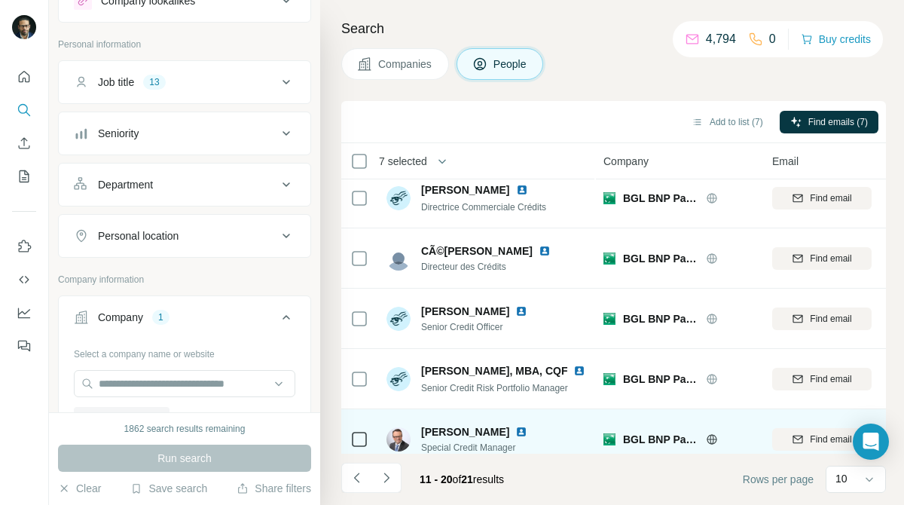
scroll to position [0, 0]
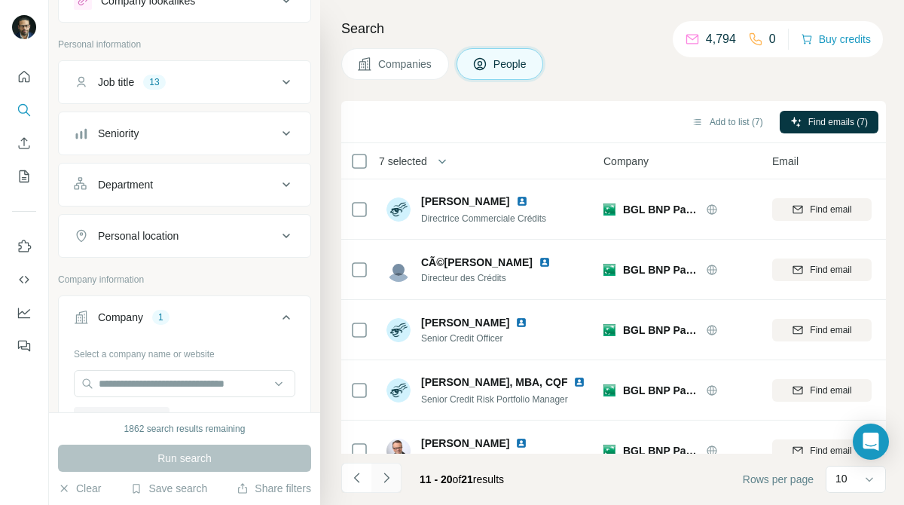
click at [392, 483] on icon "Navigate to next page" at bounding box center [386, 477] width 15 height 15
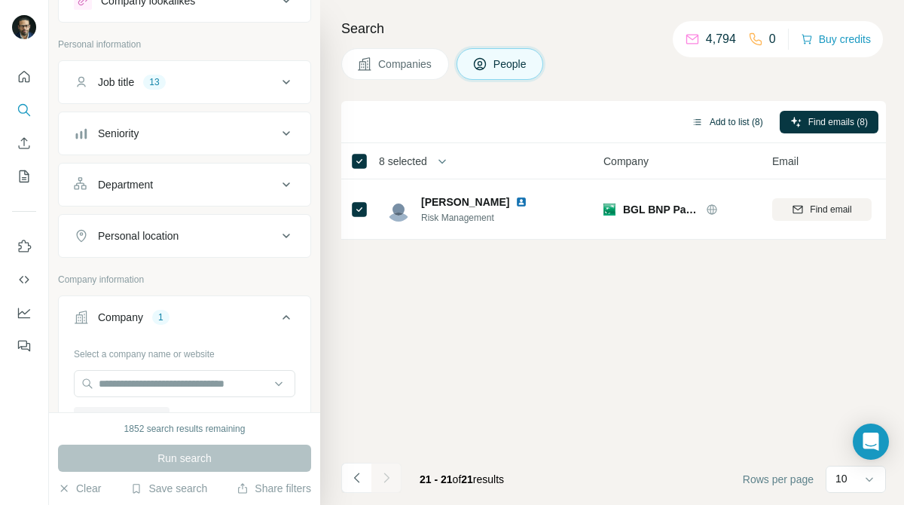
click at [731, 124] on button "Add to list (8)" at bounding box center [727, 122] width 93 height 23
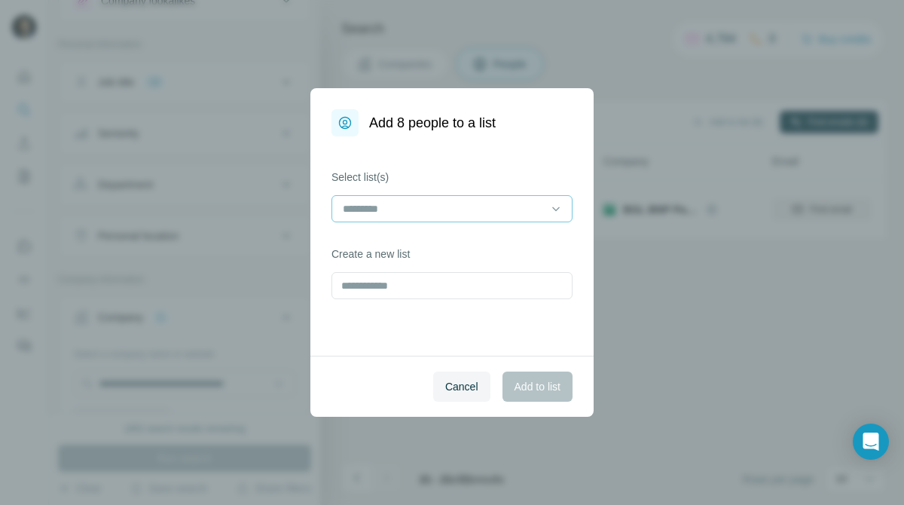
click at [451, 213] on input at bounding box center [442, 208] width 203 height 17
click at [447, 389] on span "Cancel" at bounding box center [461, 386] width 33 height 15
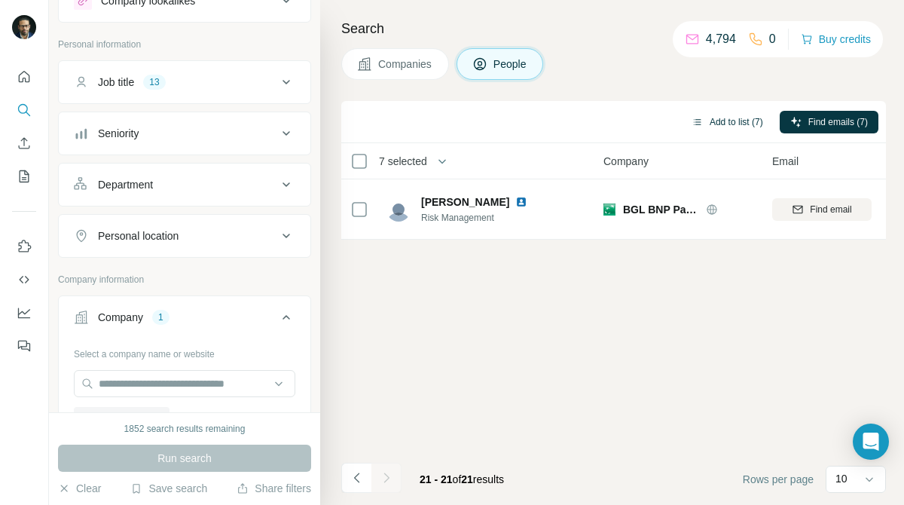
click at [704, 120] on button "Add to list (7)" at bounding box center [727, 122] width 93 height 23
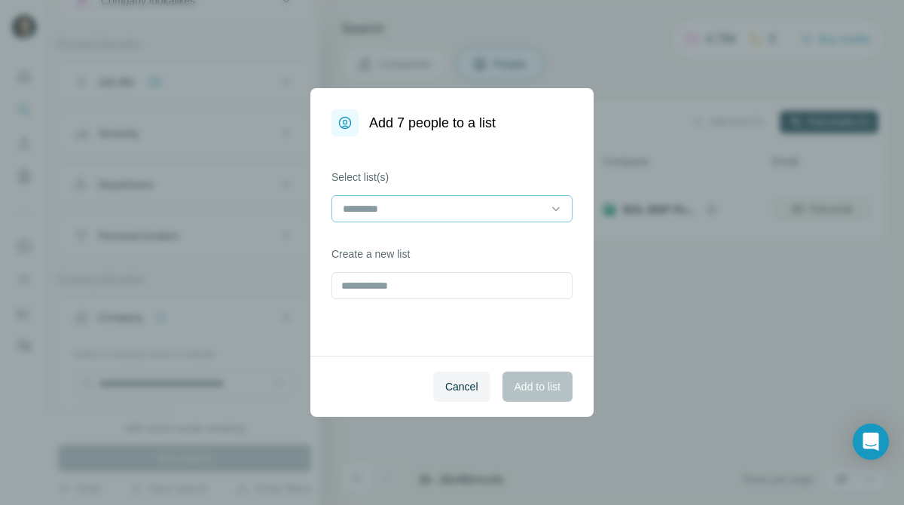
click at [533, 213] on input at bounding box center [442, 208] width 203 height 17
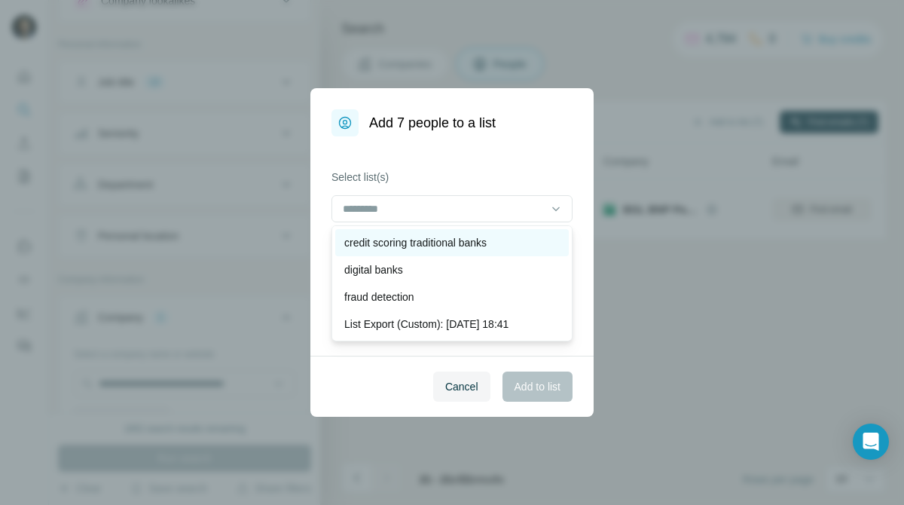
click at [515, 246] on div "credit scoring traditional banks" at bounding box center [451, 242] width 215 height 15
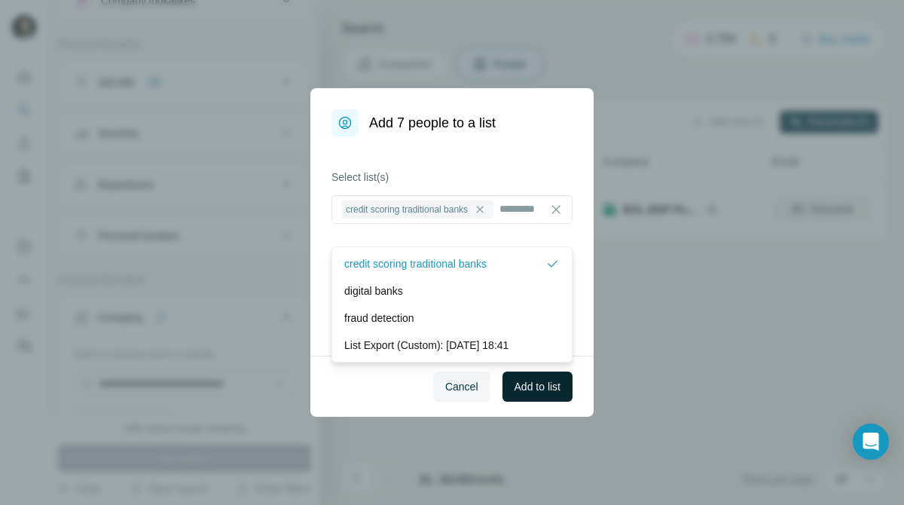
click at [558, 388] on span "Add to list" at bounding box center [537, 386] width 46 height 15
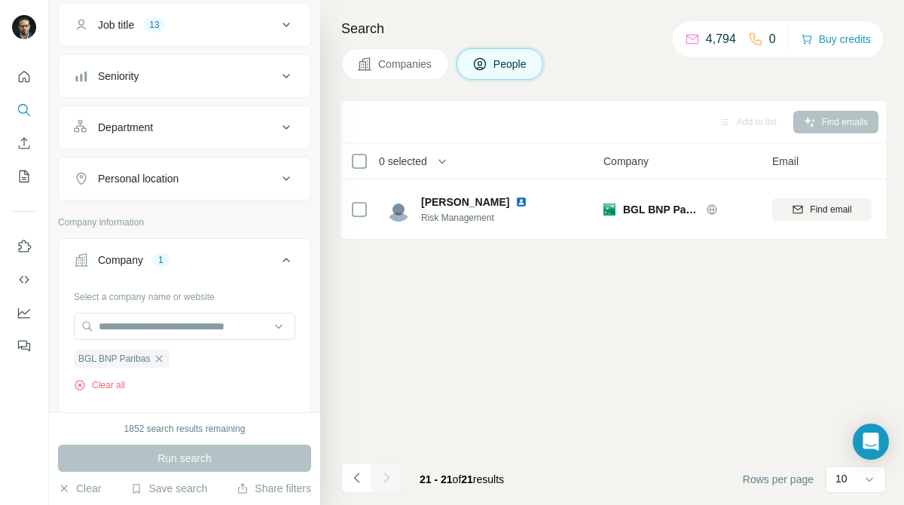
scroll to position [119, 0]
click at [162, 359] on icon "button" at bounding box center [159, 356] width 7 height 7
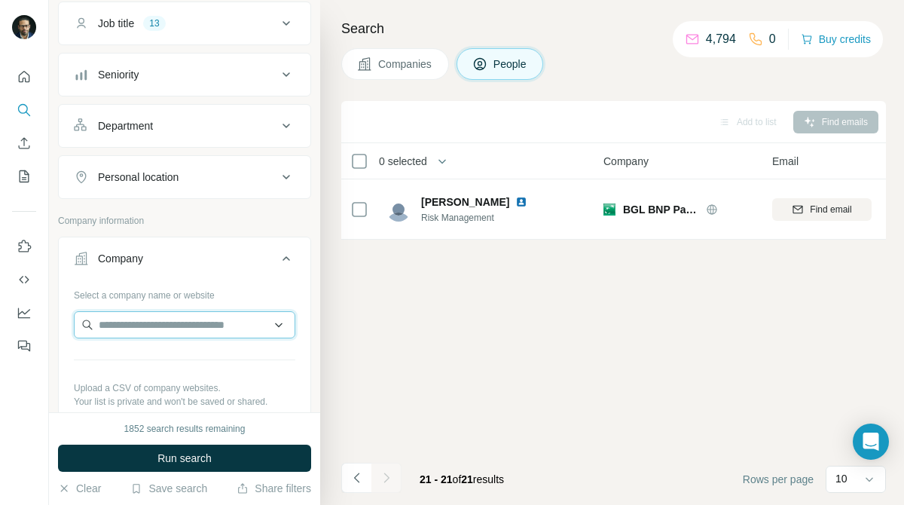
click at [161, 326] on input "text" at bounding box center [184, 324] width 221 height 27
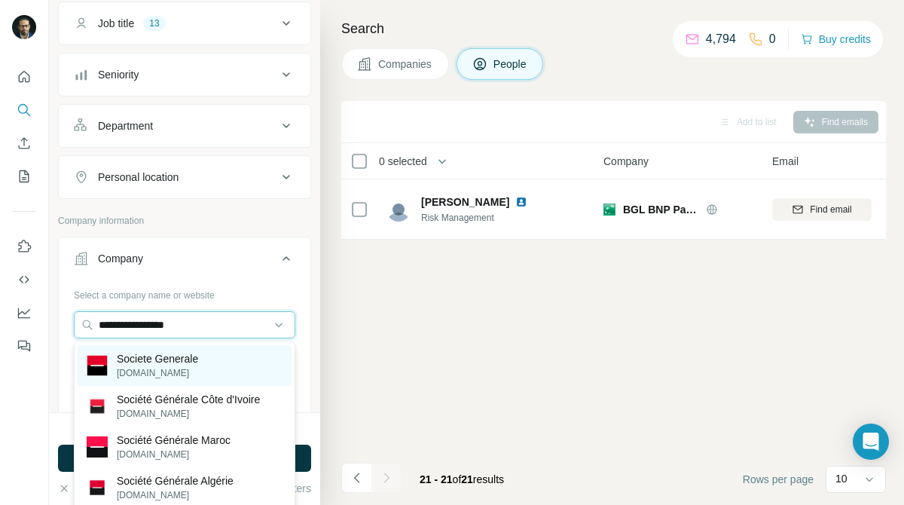
type input "**********"
click at [142, 367] on p "[DOMAIN_NAME]" at bounding box center [157, 373] width 81 height 14
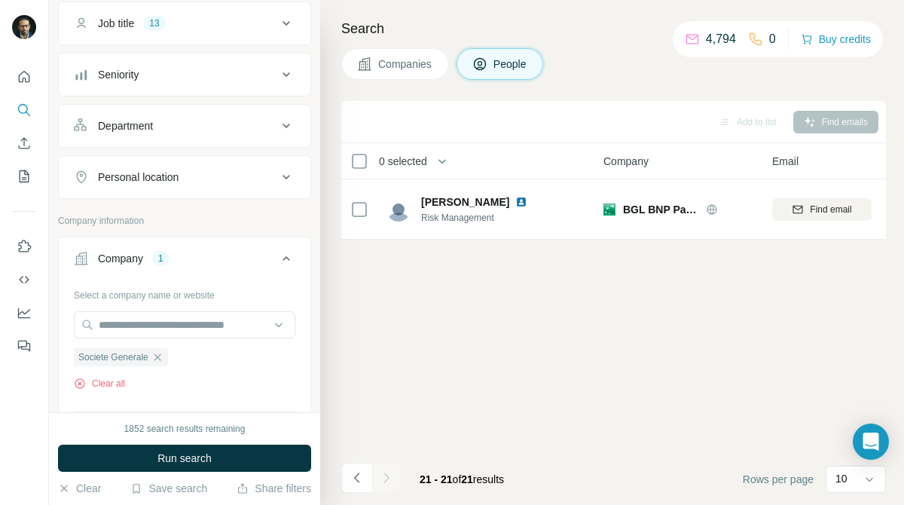
click at [391, 59] on span "Companies" at bounding box center [405, 63] width 55 height 15
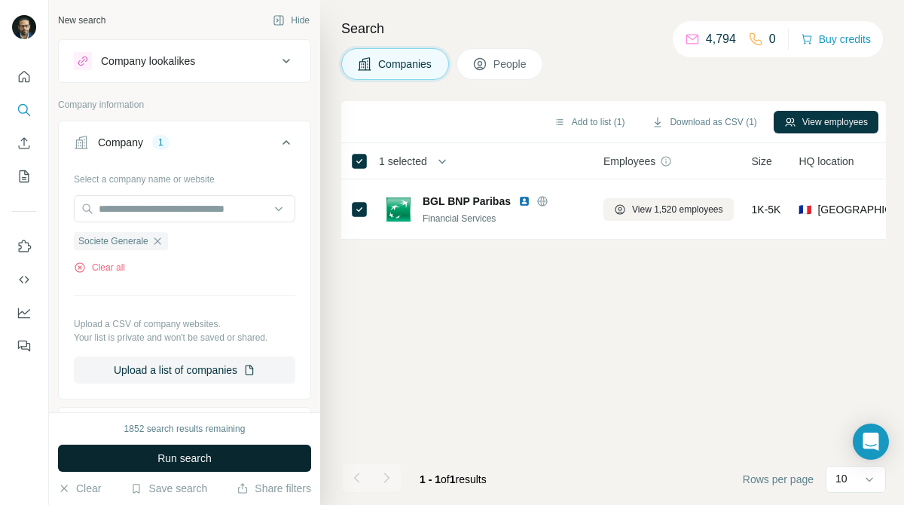
click at [285, 449] on button "Run search" at bounding box center [184, 457] width 253 height 27
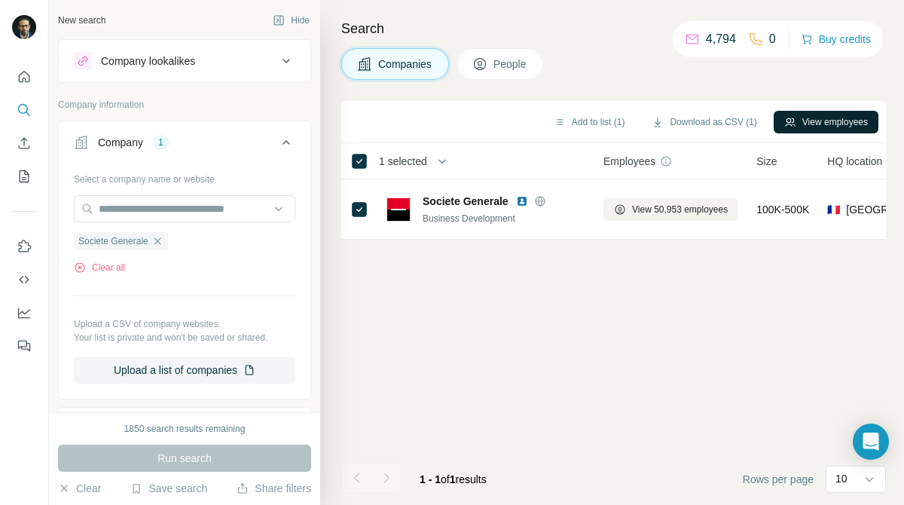
click at [784, 116] on icon "button" at bounding box center [790, 122] width 12 height 12
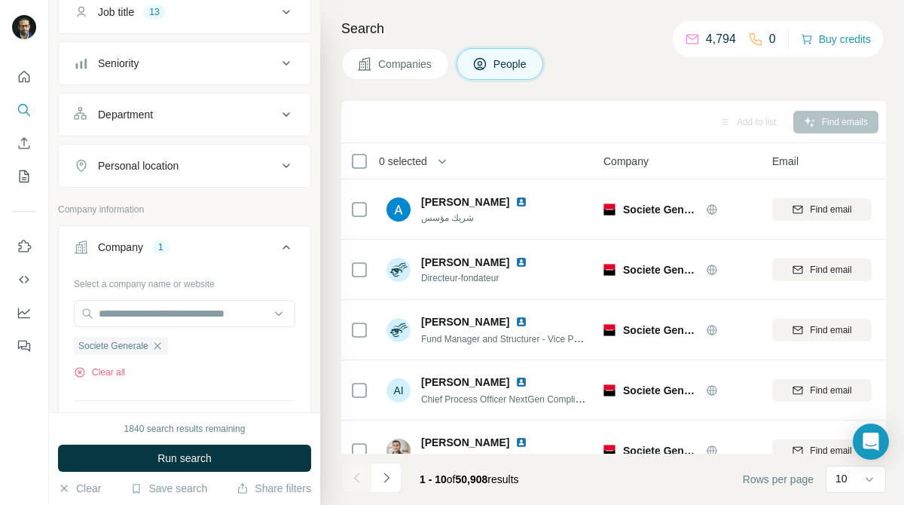
scroll to position [132, 0]
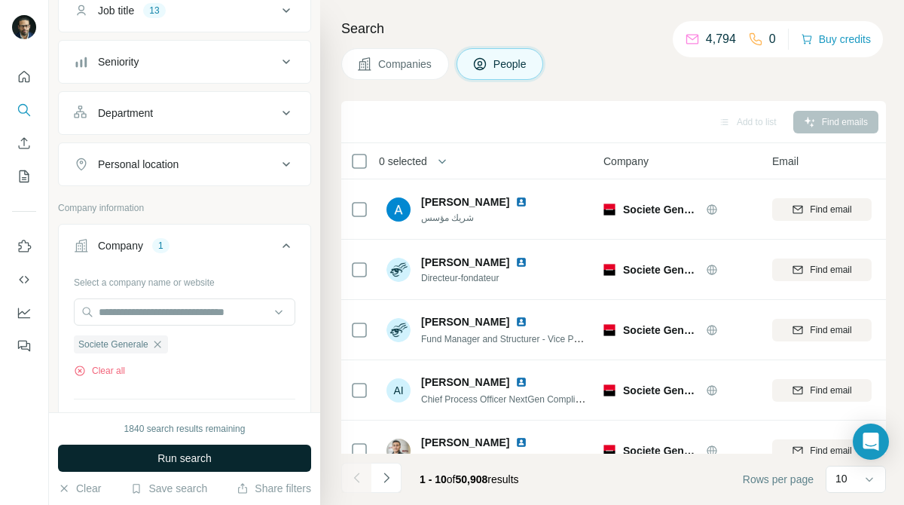
click at [284, 456] on button "Run search" at bounding box center [184, 457] width 253 height 27
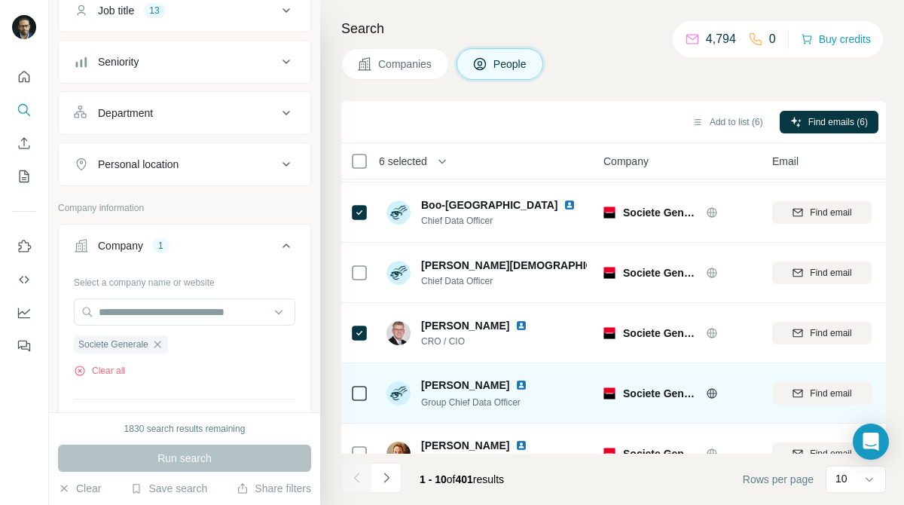
scroll to position [328, 0]
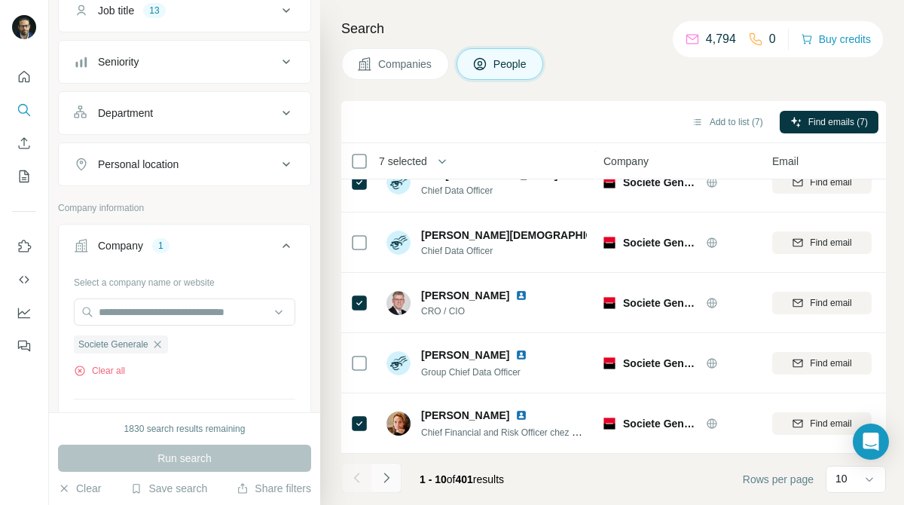
click at [385, 472] on icon "Navigate to next page" at bounding box center [386, 477] width 15 height 15
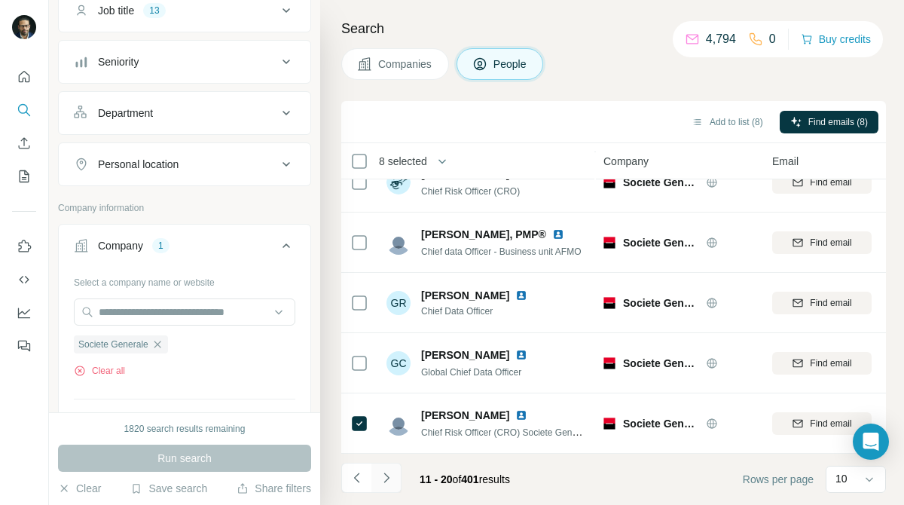
click at [386, 478] on icon "Navigate to next page" at bounding box center [386, 477] width 15 height 15
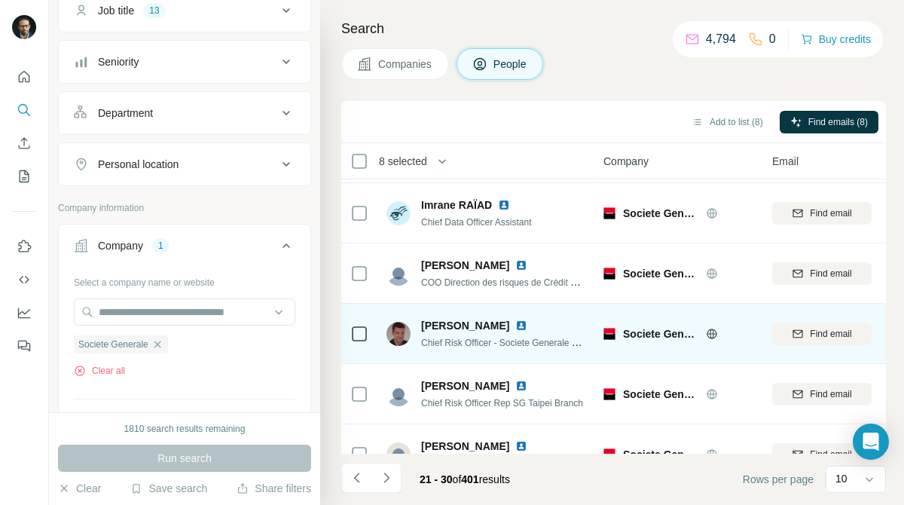
scroll to position [0, 0]
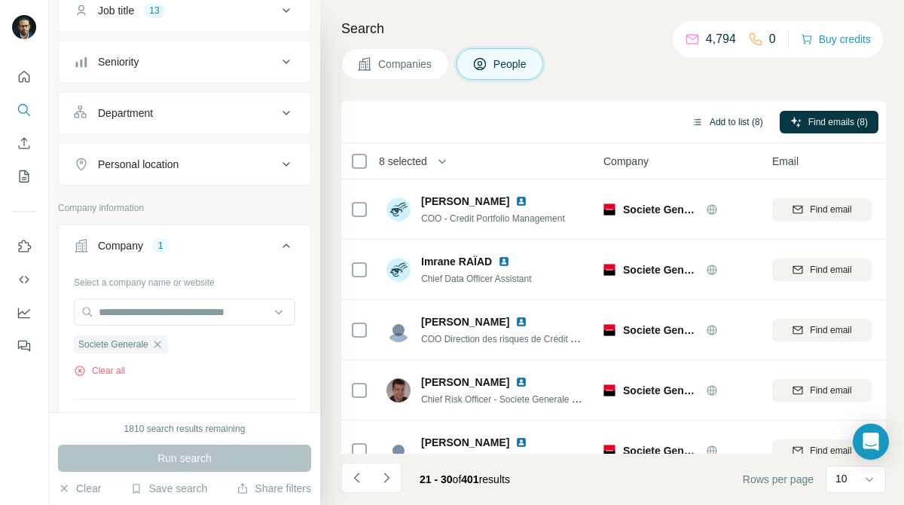
click at [743, 117] on button "Add to list (8)" at bounding box center [727, 122] width 93 height 23
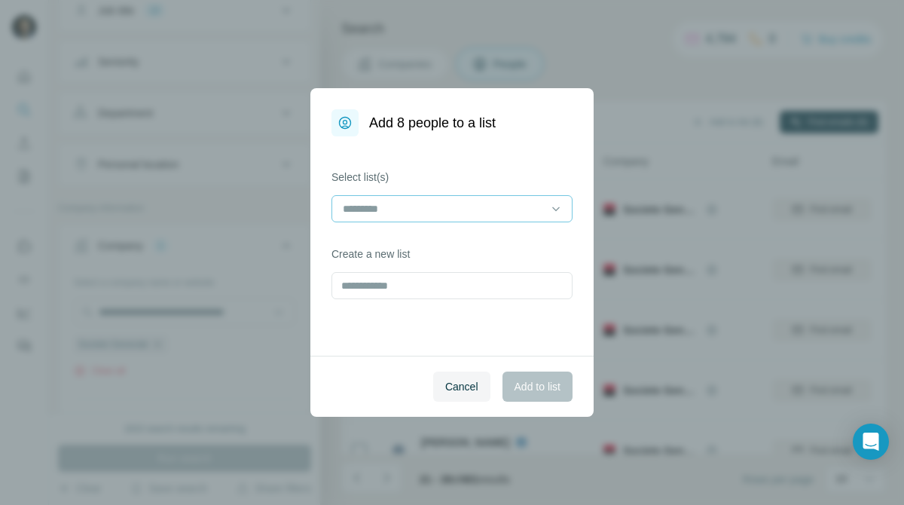
click at [525, 209] on input at bounding box center [442, 208] width 203 height 17
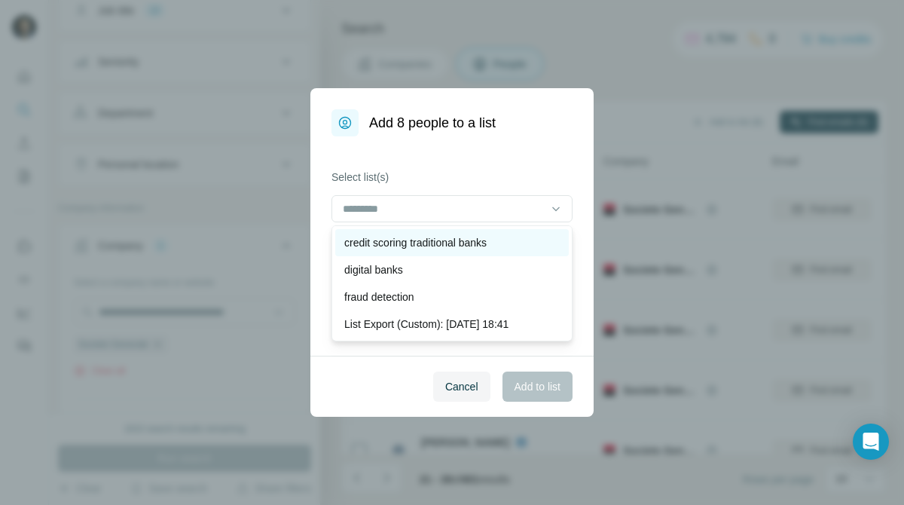
click at [486, 235] on p "credit scoring traditional banks" at bounding box center [415, 242] width 142 height 15
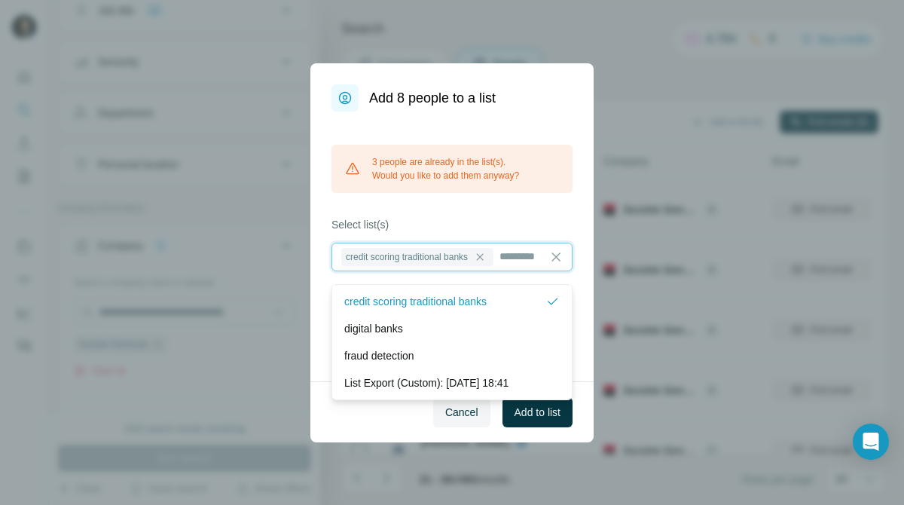
scroll to position [2, 0]
click at [475, 417] on button "Cancel" at bounding box center [461, 412] width 57 height 30
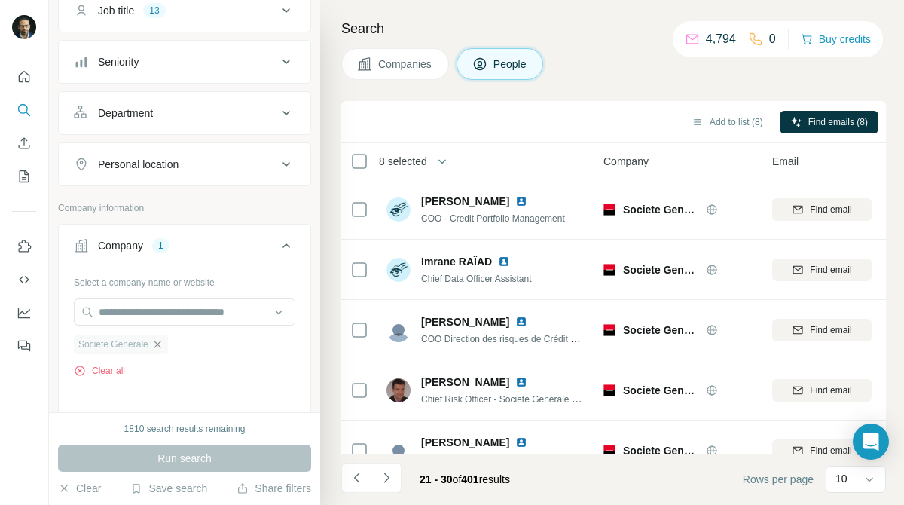
click at [160, 344] on icon "button" at bounding box center [157, 343] width 7 height 7
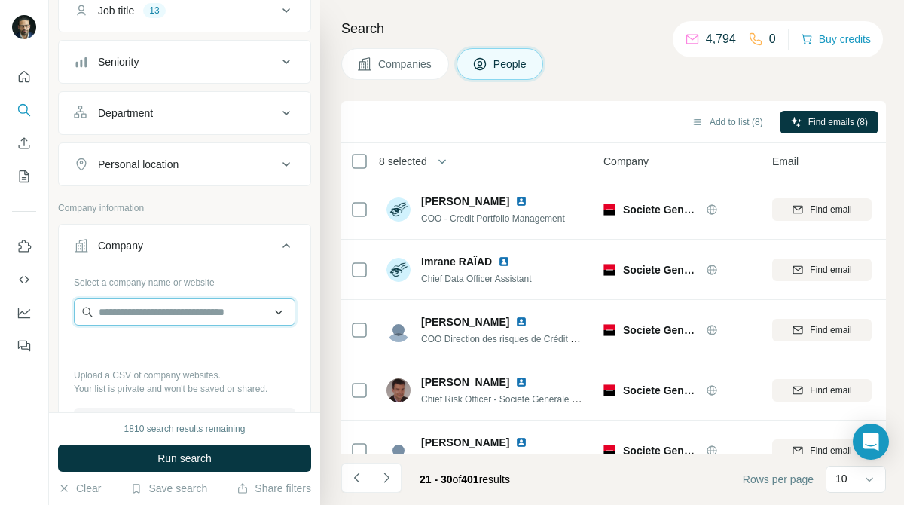
click at [255, 309] on input "text" at bounding box center [184, 311] width 221 height 27
paste input "**********"
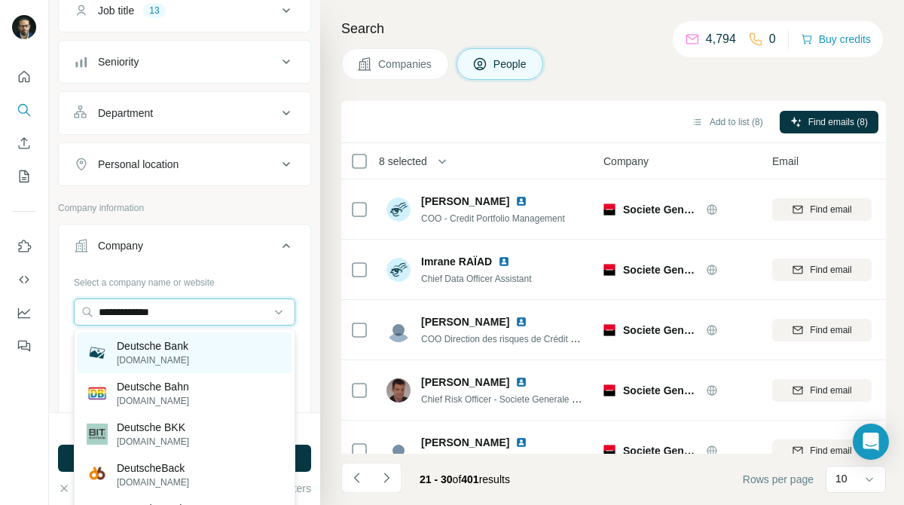
type input "**********"
click at [198, 343] on div "Deutsche Bank [DOMAIN_NAME]" at bounding box center [185, 352] width 214 height 41
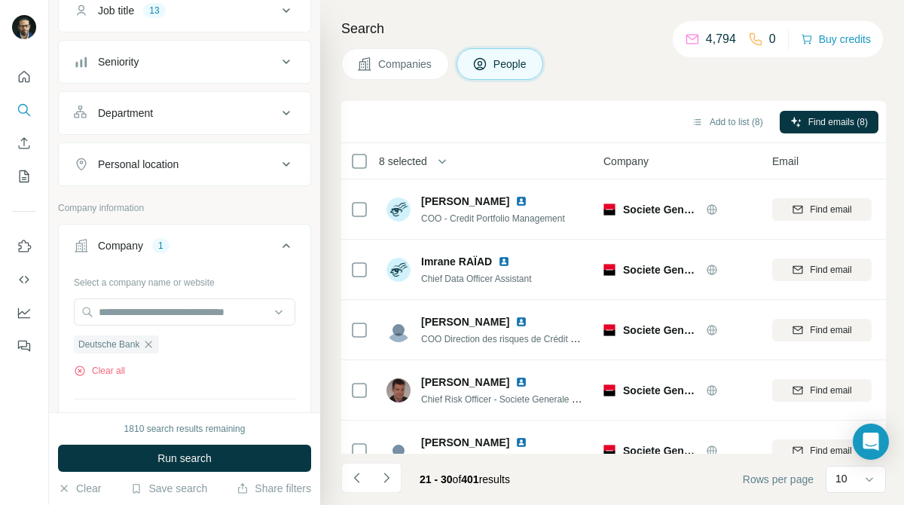
click at [422, 56] on button "Companies" at bounding box center [395, 64] width 108 height 32
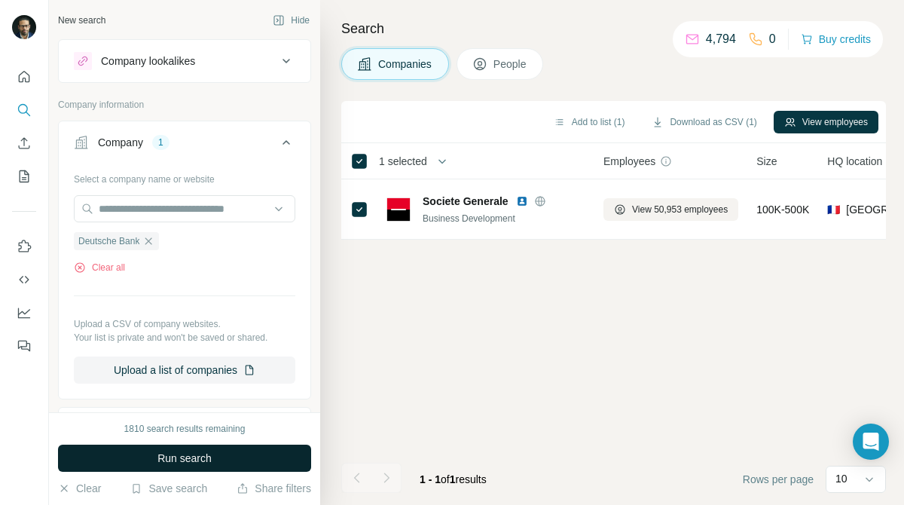
click at [264, 448] on button "Run search" at bounding box center [184, 457] width 253 height 27
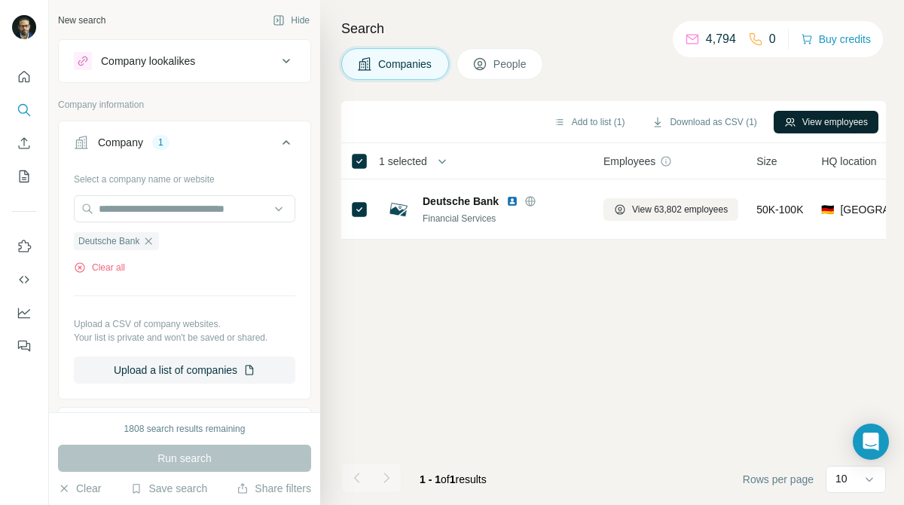
click at [784, 127] on icon "button" at bounding box center [790, 122] width 12 height 12
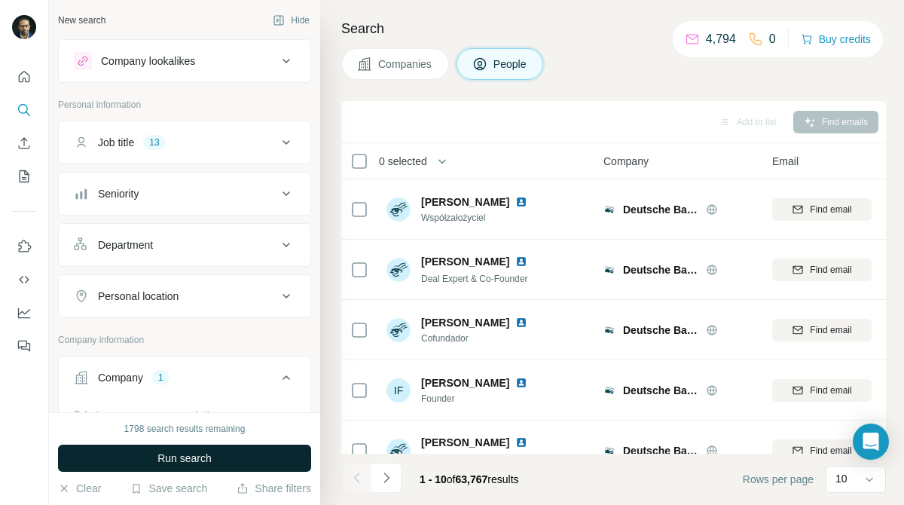
click at [246, 466] on button "Run search" at bounding box center [184, 457] width 253 height 27
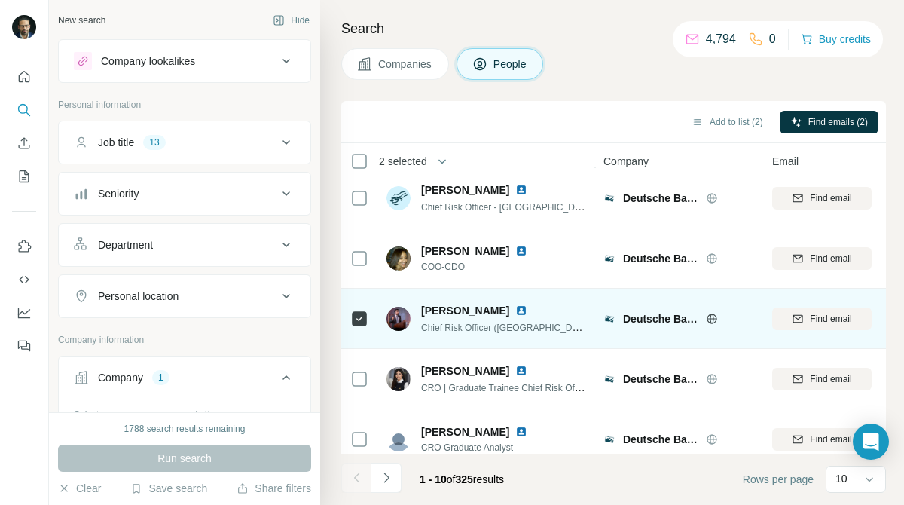
scroll to position [328, 0]
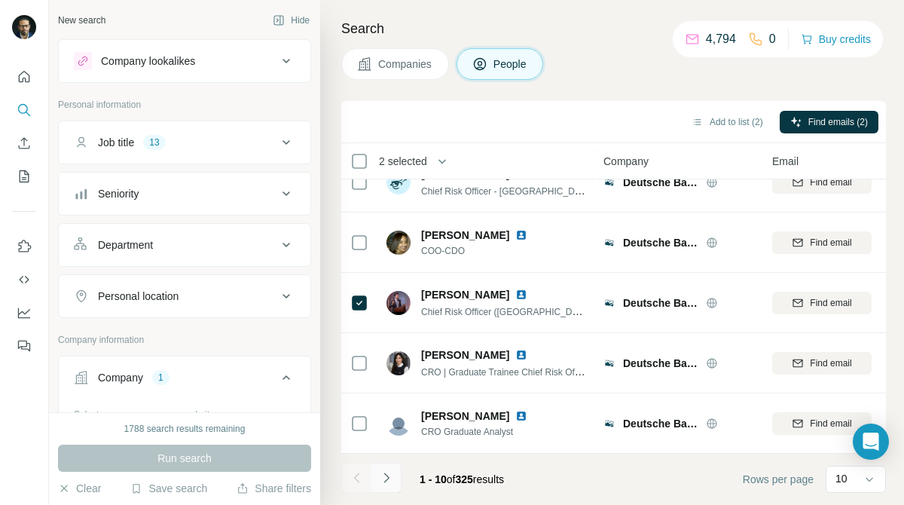
click at [390, 481] on icon "Navigate to next page" at bounding box center [386, 477] width 15 height 15
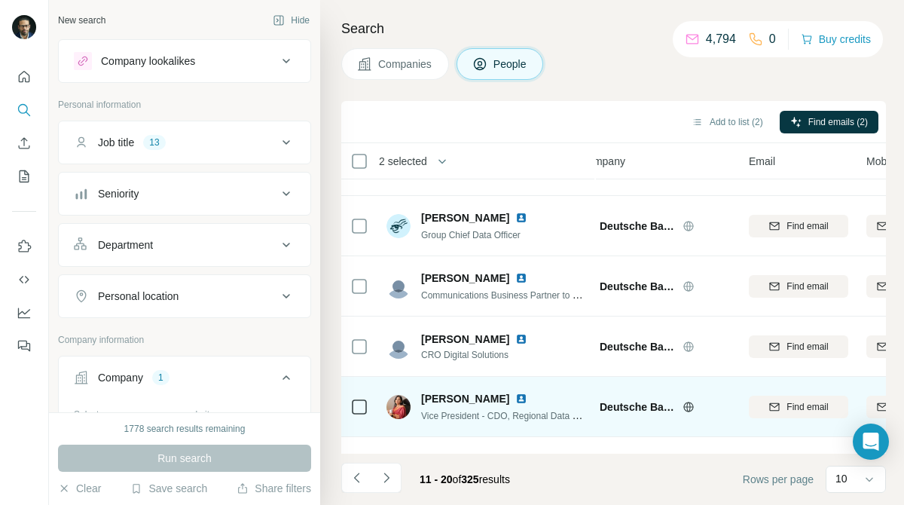
scroll to position [38, 23]
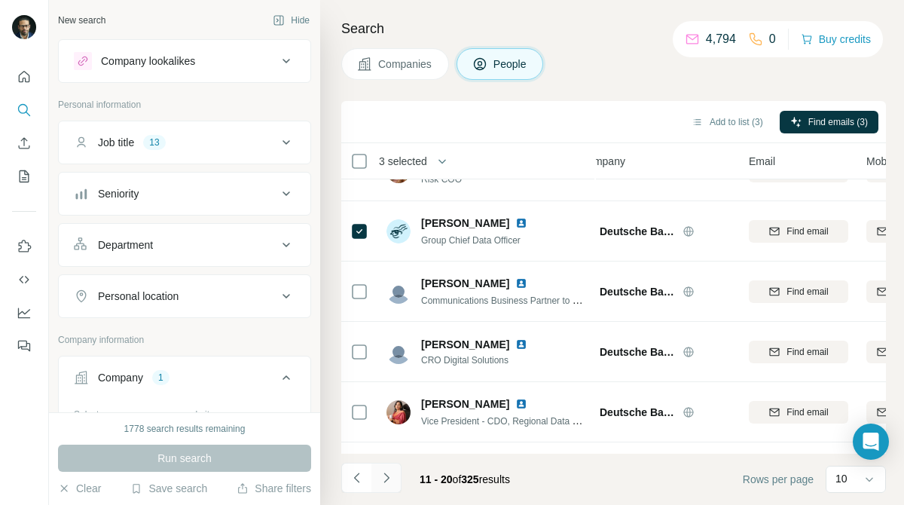
click at [386, 479] on icon "Navigate to next page" at bounding box center [385, 477] width 5 height 10
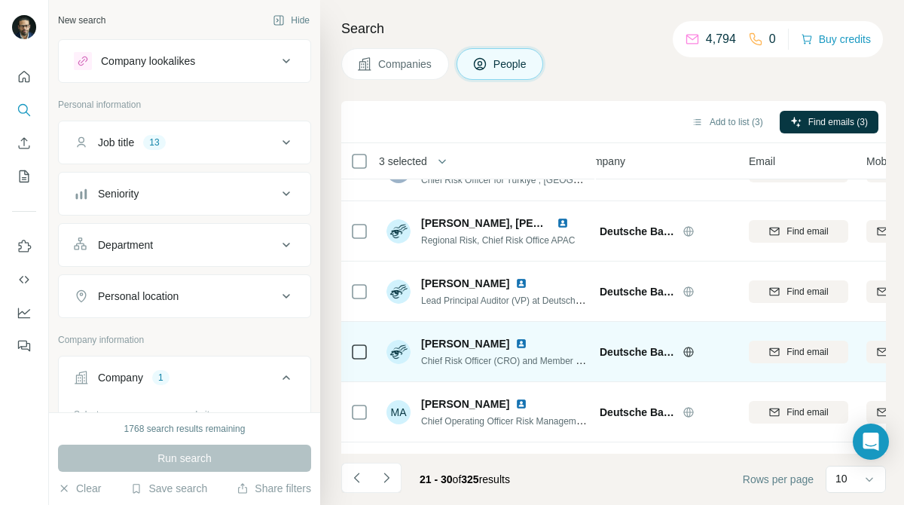
scroll to position [0, 23]
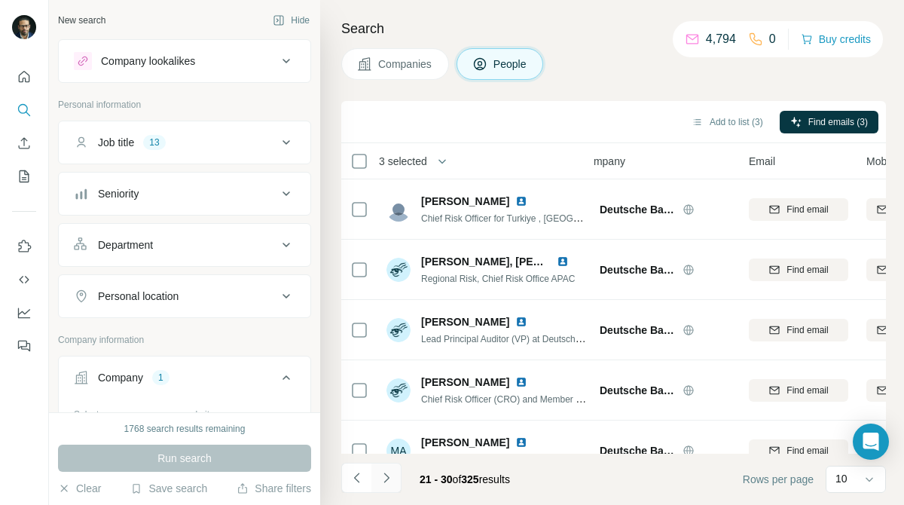
click at [393, 477] on icon "Navigate to next page" at bounding box center [386, 477] width 15 height 15
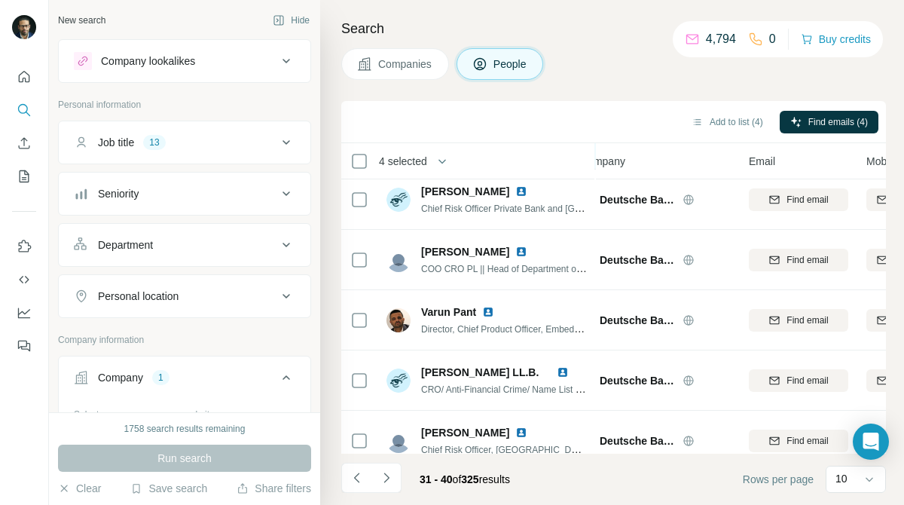
scroll to position [328, 23]
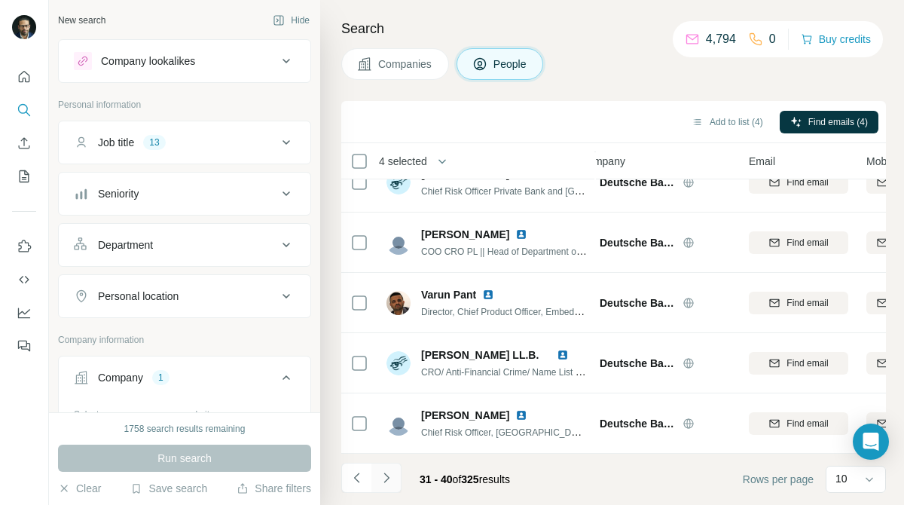
click at [387, 473] on icon "Navigate to next page" at bounding box center [386, 477] width 15 height 15
click at [392, 477] on icon "Navigate to next page" at bounding box center [386, 477] width 15 height 15
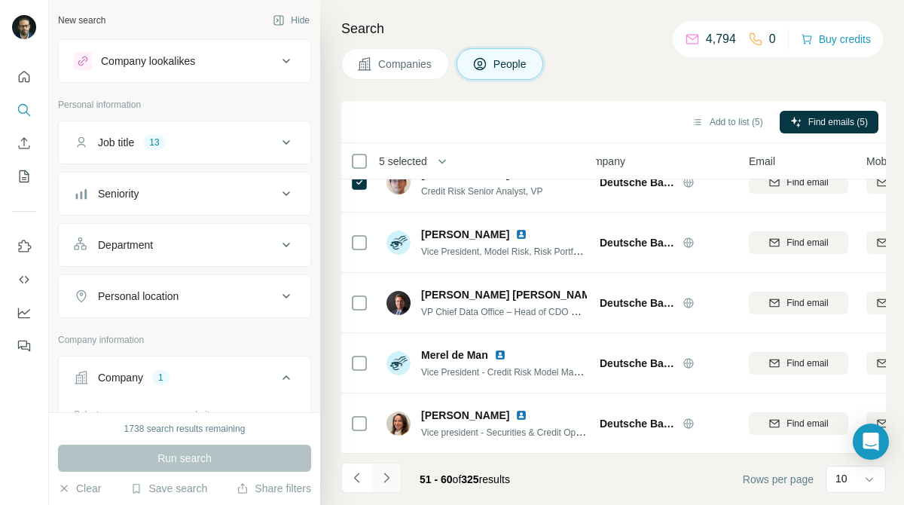
click at [377, 468] on button "Navigate to next page" at bounding box center [386, 477] width 30 height 30
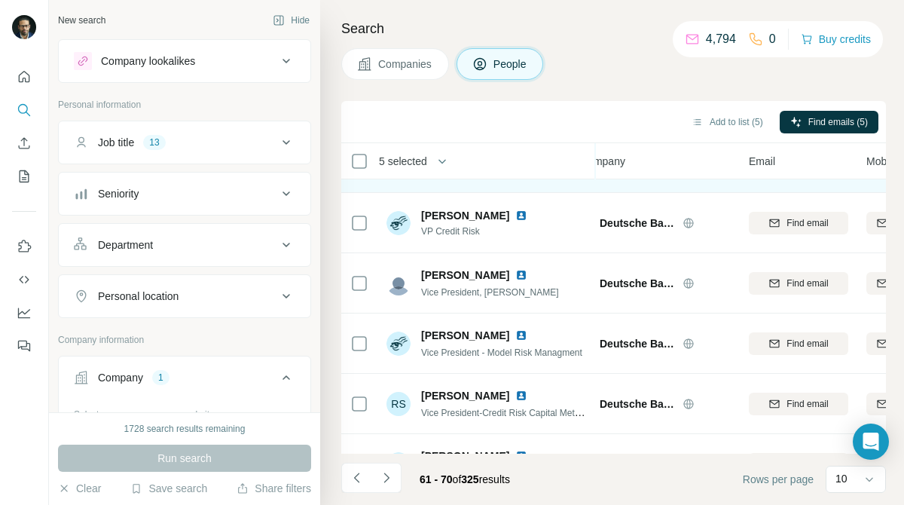
scroll to position [226, 23]
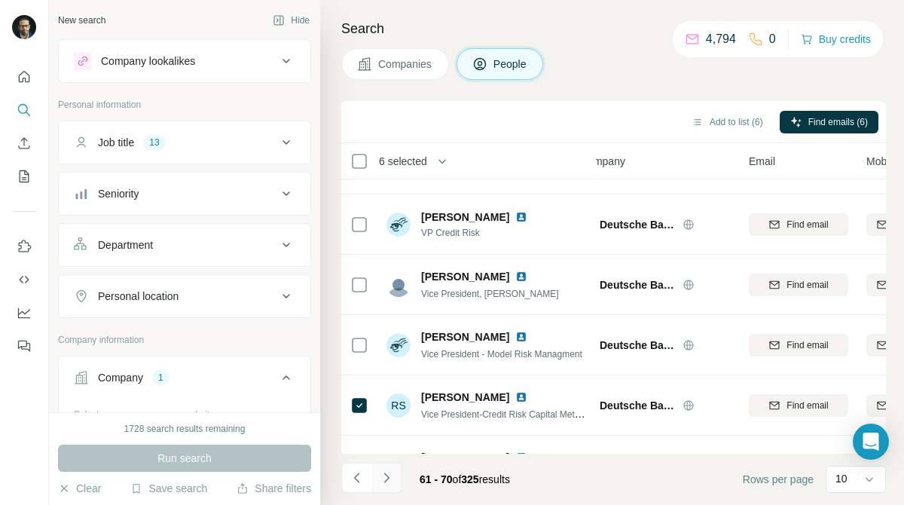
click at [386, 481] on icon "Navigate to next page" at bounding box center [386, 477] width 15 height 15
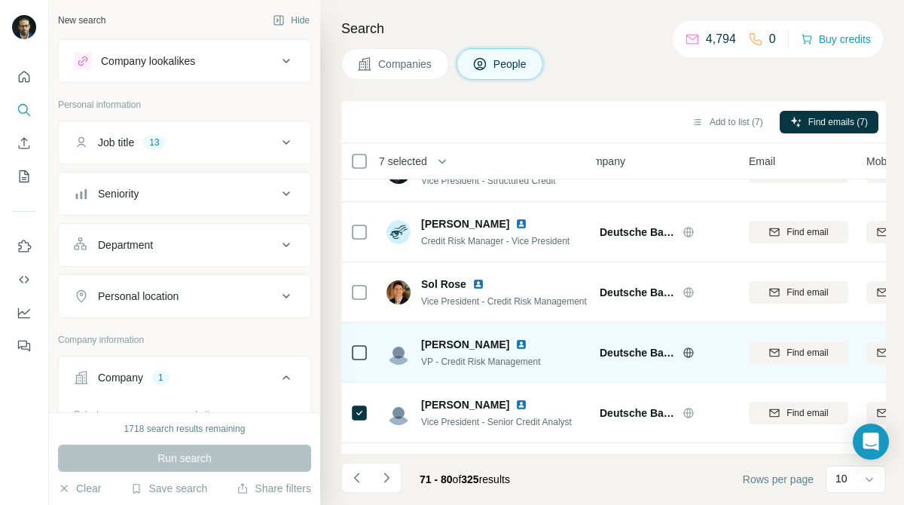
scroll to position [0, 23]
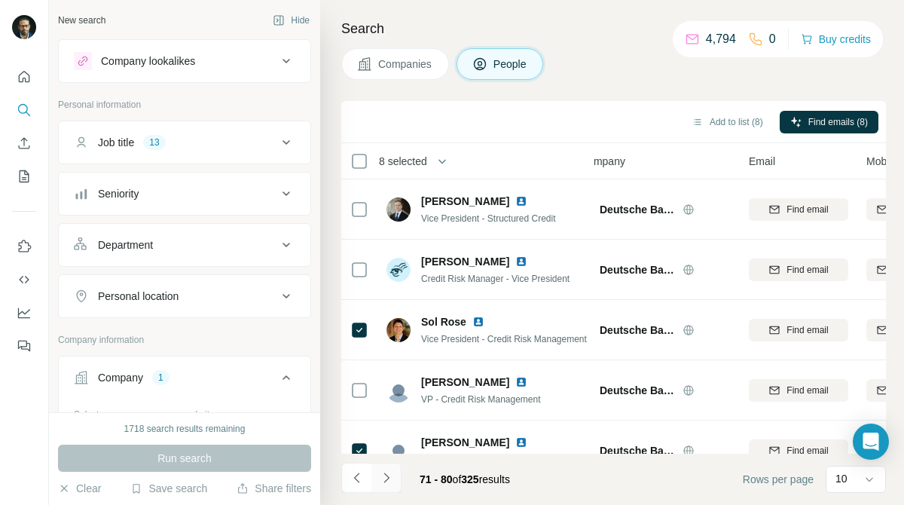
click at [389, 474] on icon "Navigate to next page" at bounding box center [386, 477] width 15 height 15
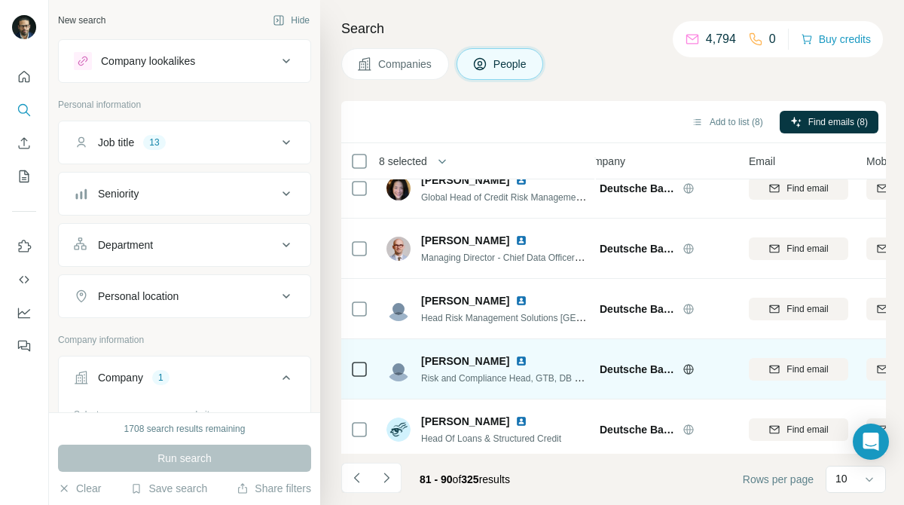
scroll to position [328, 23]
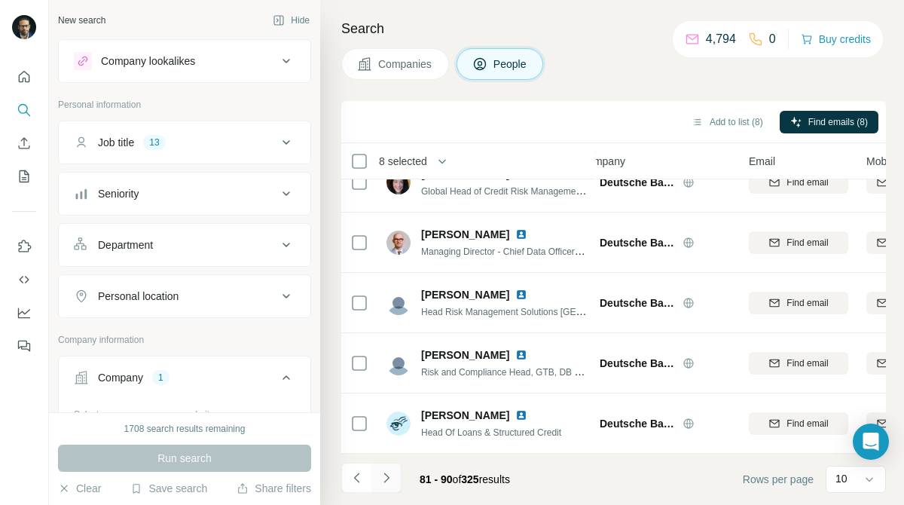
click at [385, 473] on icon "Navigate to next page" at bounding box center [386, 477] width 15 height 15
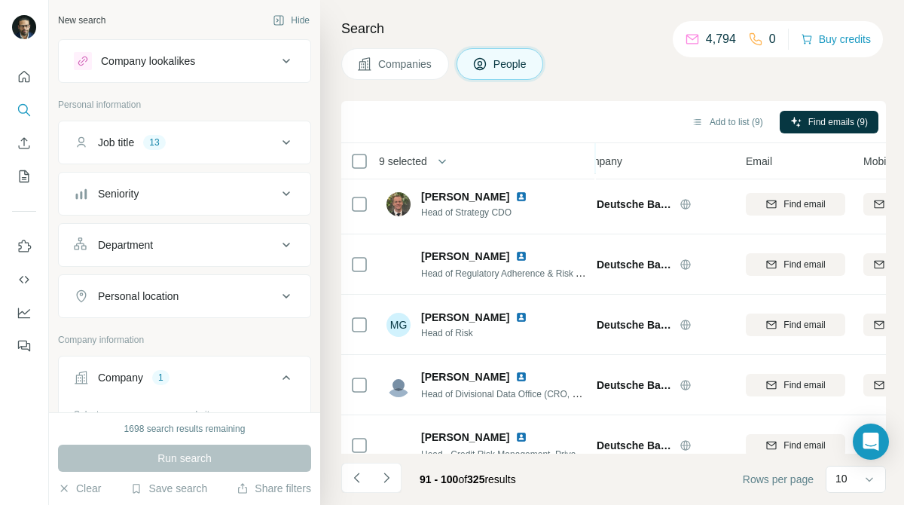
scroll to position [328, 26]
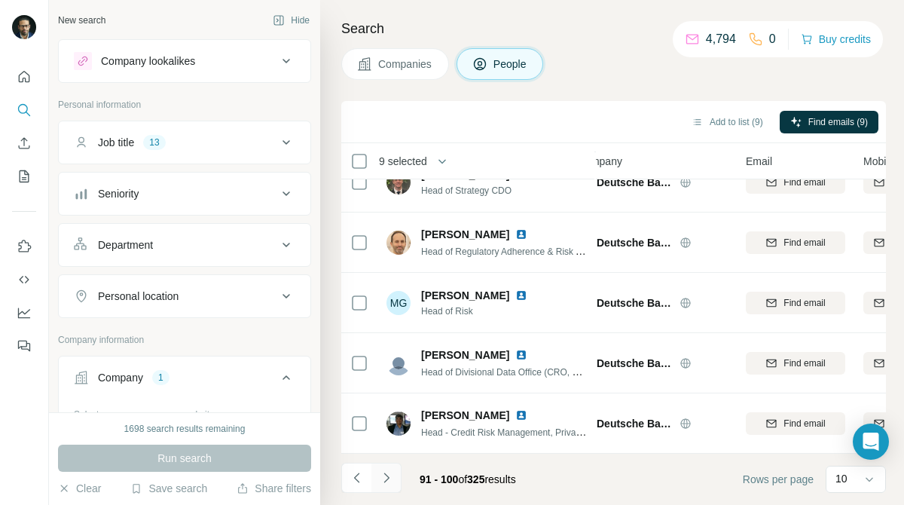
click at [399, 475] on button "Navigate to next page" at bounding box center [386, 477] width 30 height 30
